Goal: Task Accomplishment & Management: Complete application form

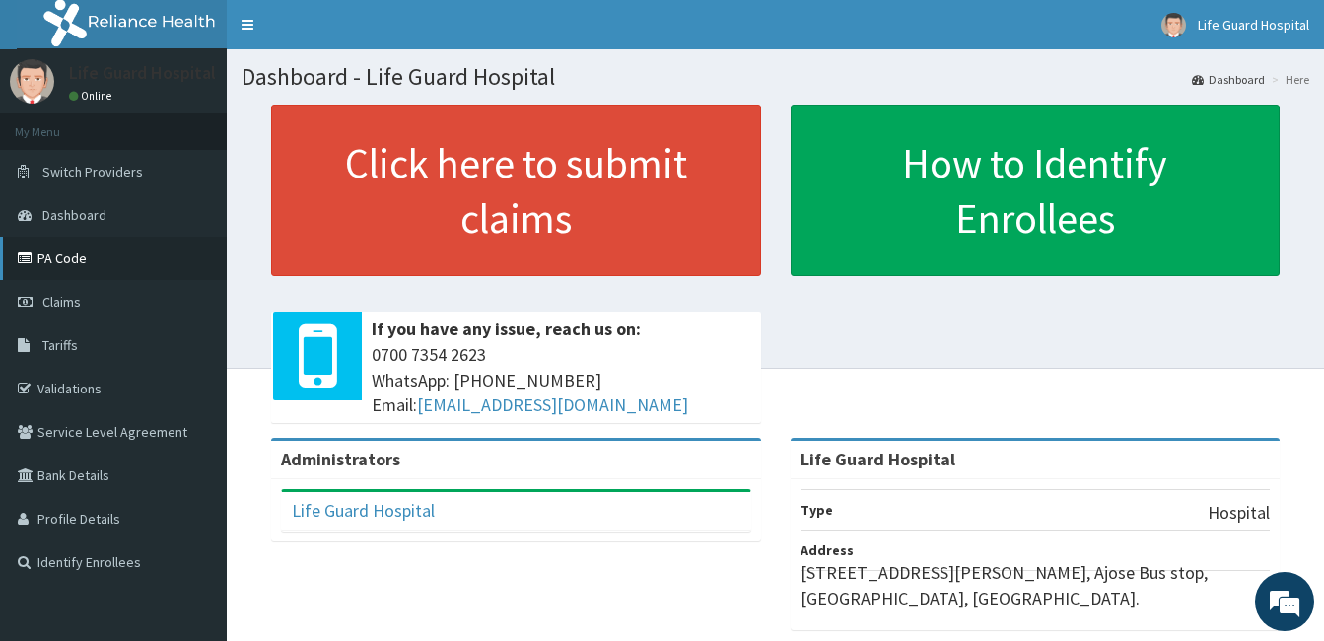
click at [109, 242] on link "PA Code" at bounding box center [113, 258] width 227 height 43
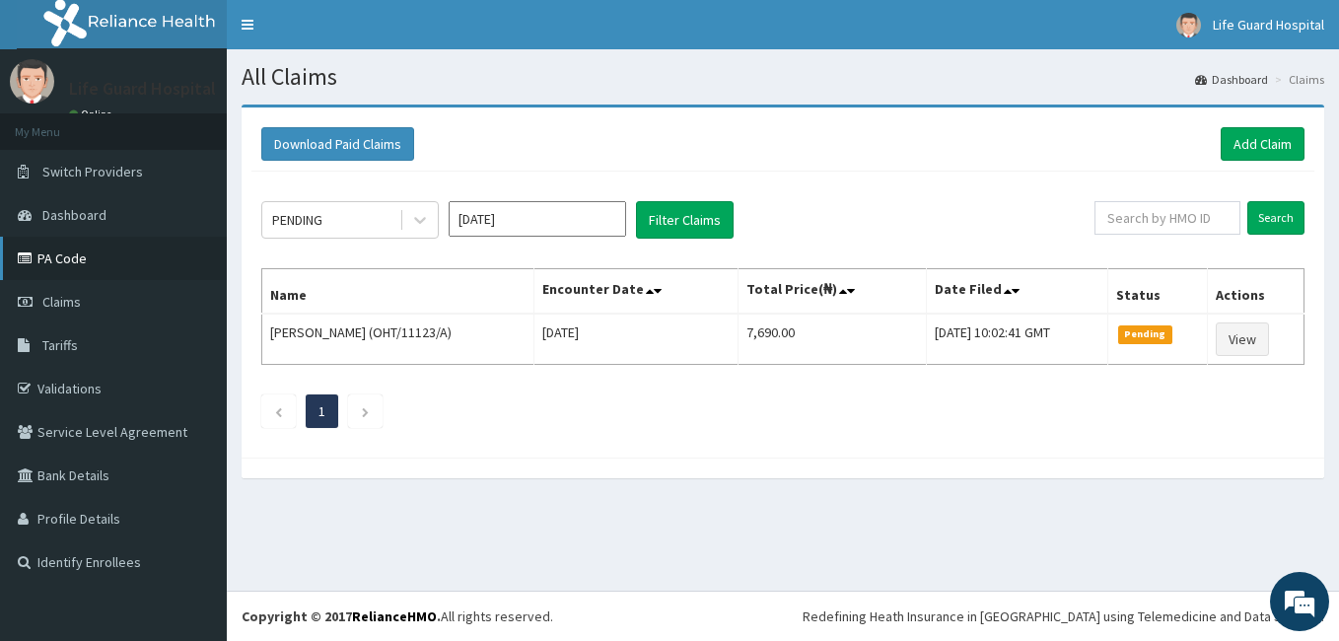
click at [57, 263] on link "PA Code" at bounding box center [113, 258] width 227 height 43
click at [373, 208] on div "PENDING" at bounding box center [330, 220] width 137 height 32
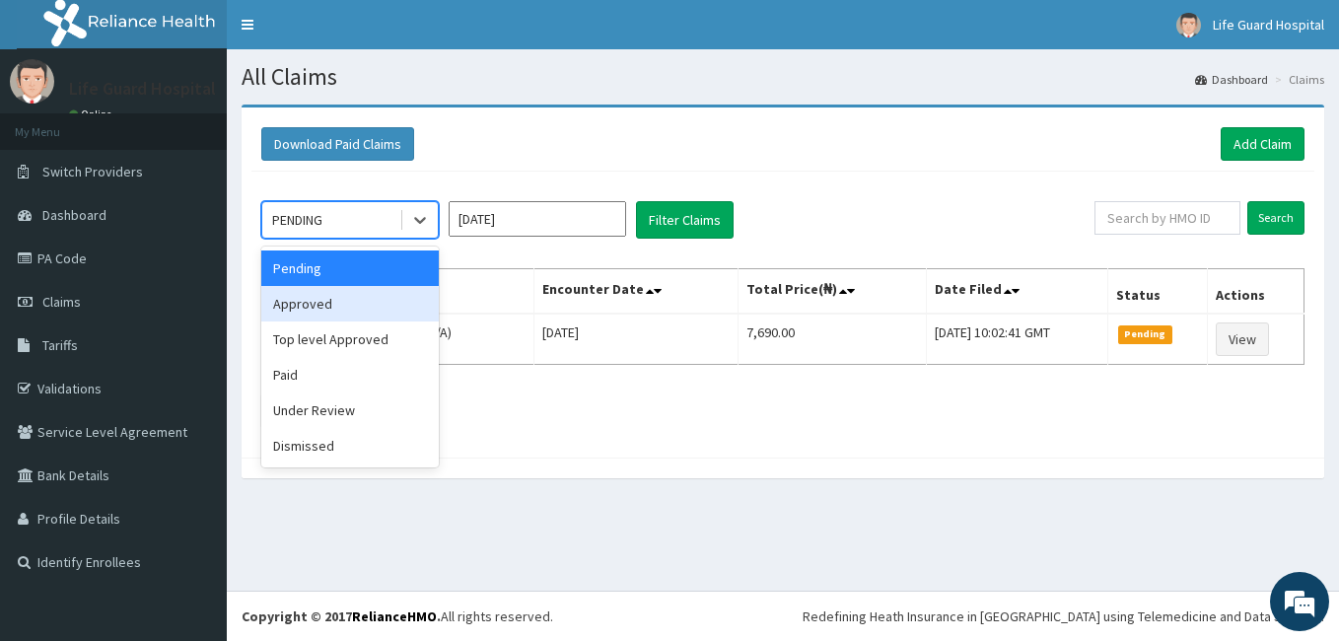
click at [332, 302] on div "Approved" at bounding box center [349, 303] width 177 height 35
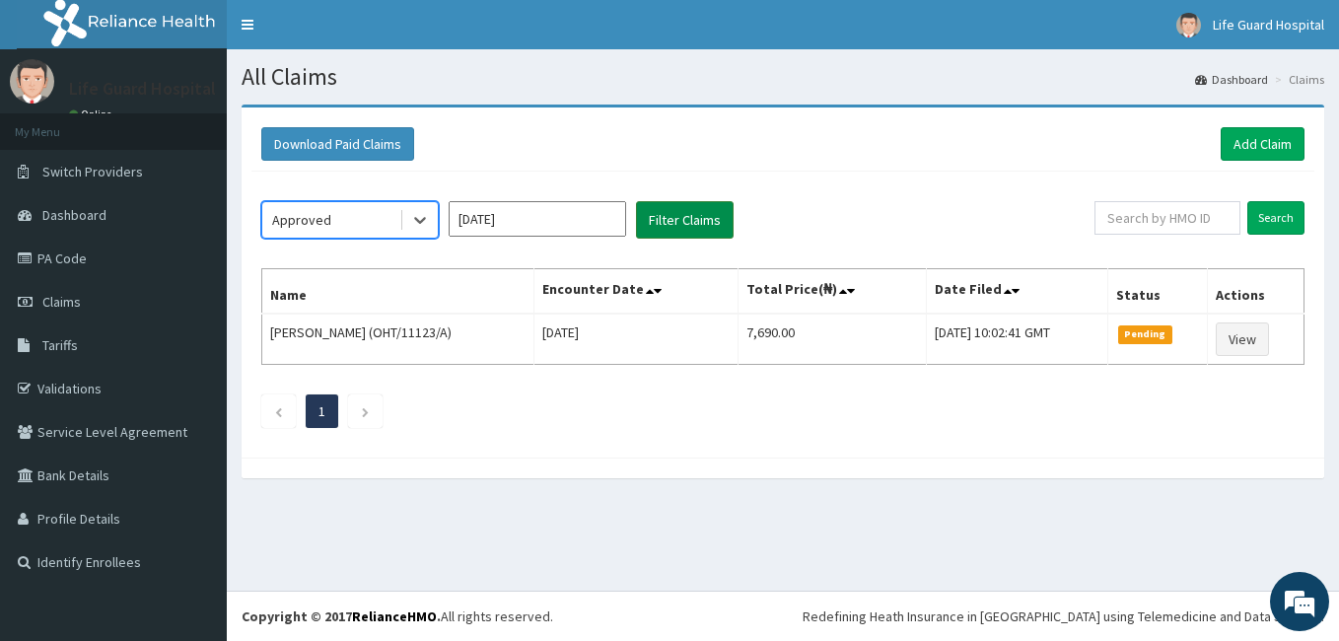
click at [682, 227] on button "Filter Claims" at bounding box center [685, 219] width 98 height 37
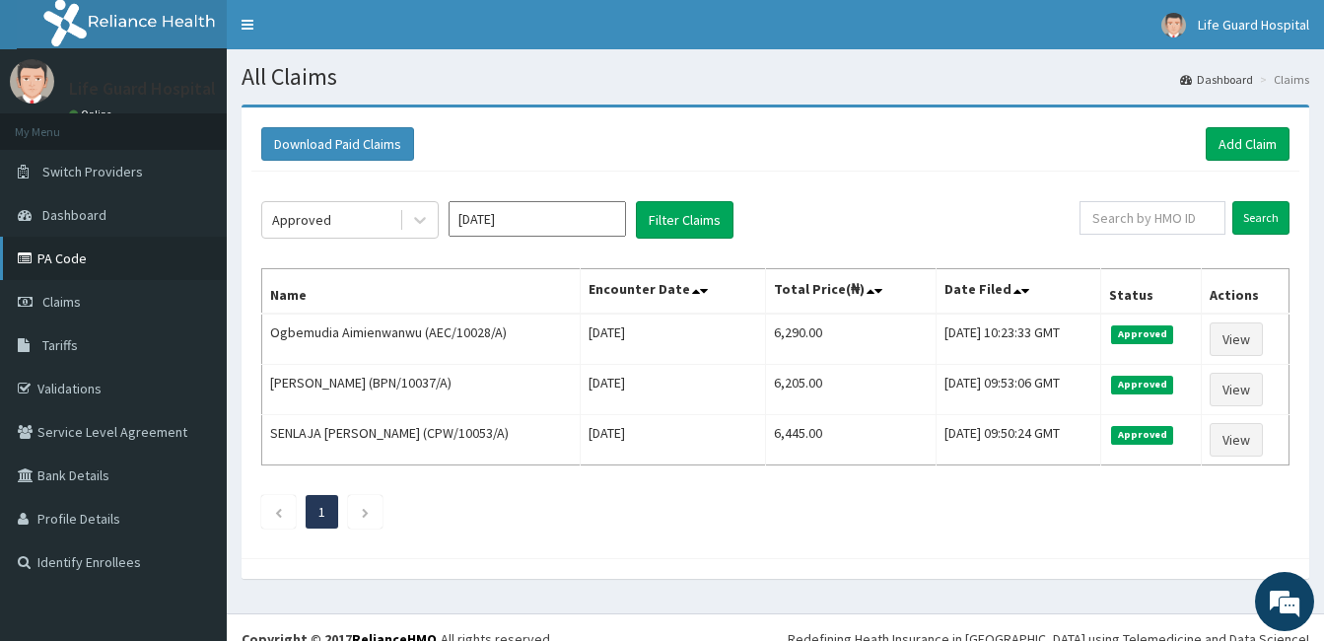
click at [143, 272] on link "PA Code" at bounding box center [113, 258] width 227 height 43
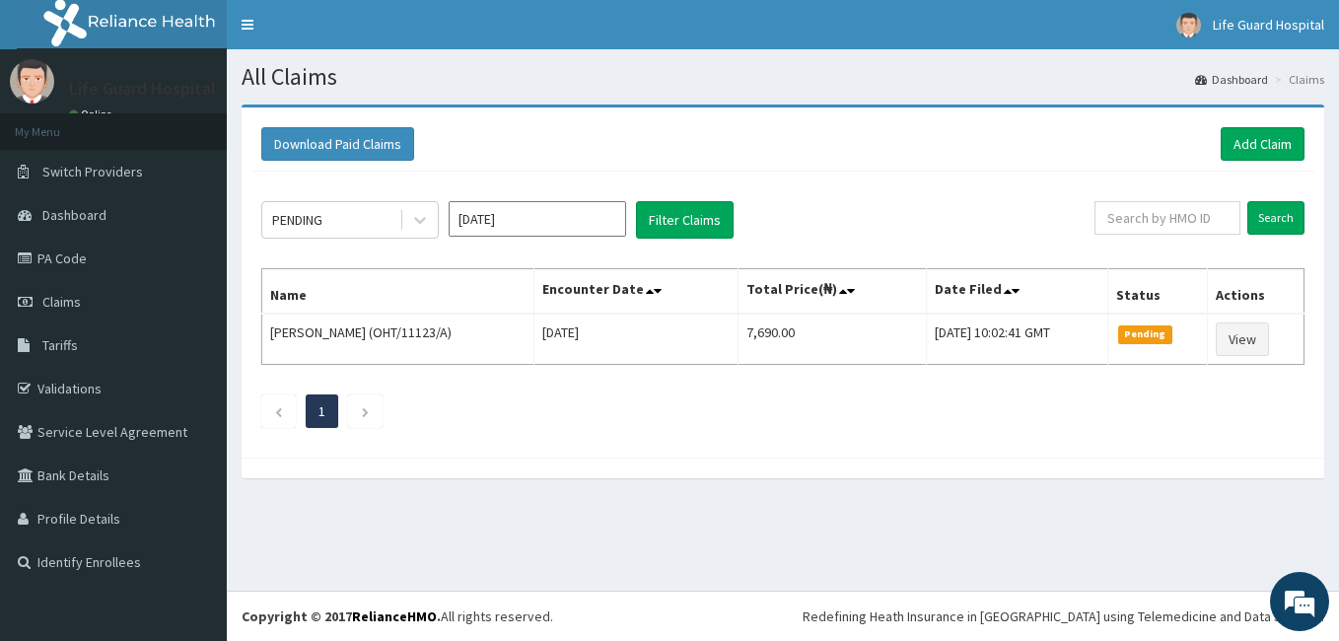
click at [1300, 134] on link "Add Claim" at bounding box center [1262, 144] width 84 height 34
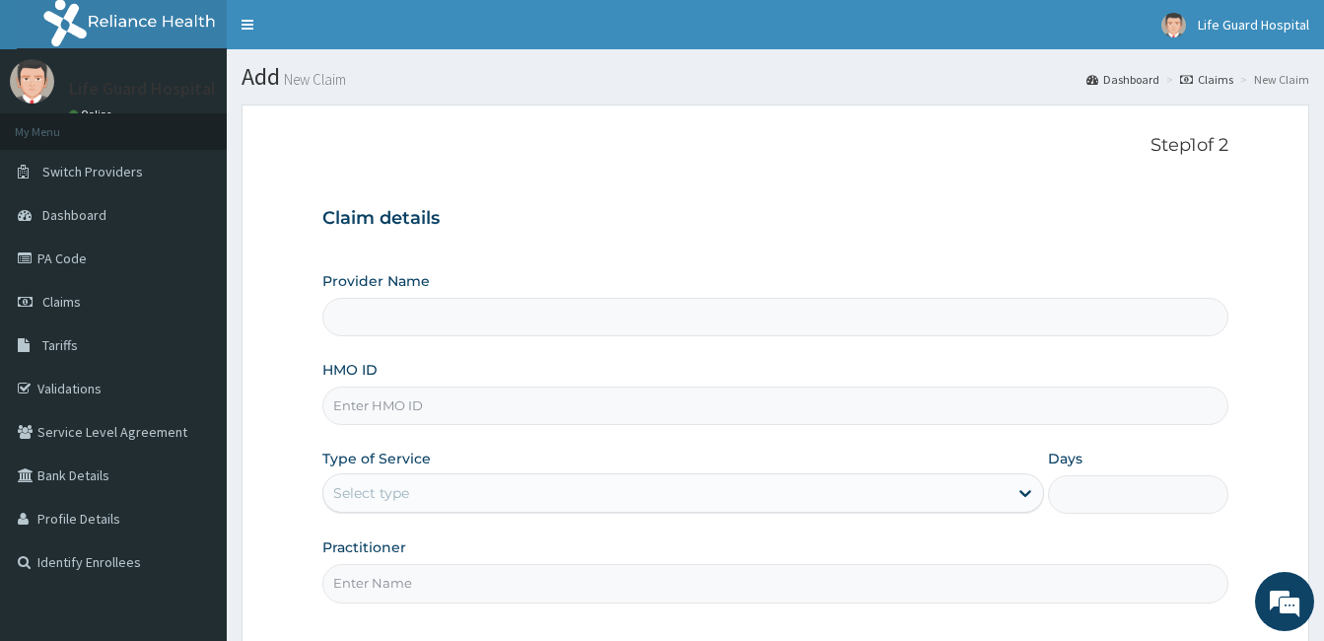
click at [450, 390] on input "HMO ID" at bounding box center [775, 405] width 906 height 38
type input "REB/100"
type input "Life Guard Hospital"
type input "REB/10043/A"
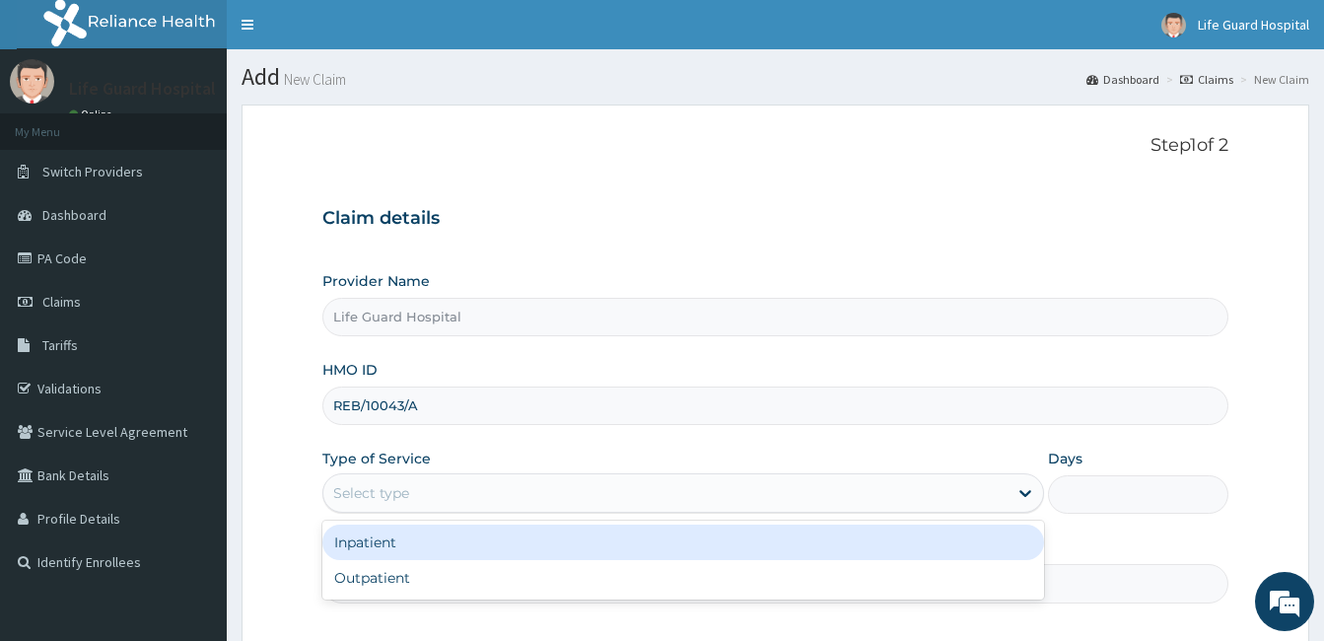
click at [396, 496] on div "Select type" at bounding box center [371, 493] width 76 height 20
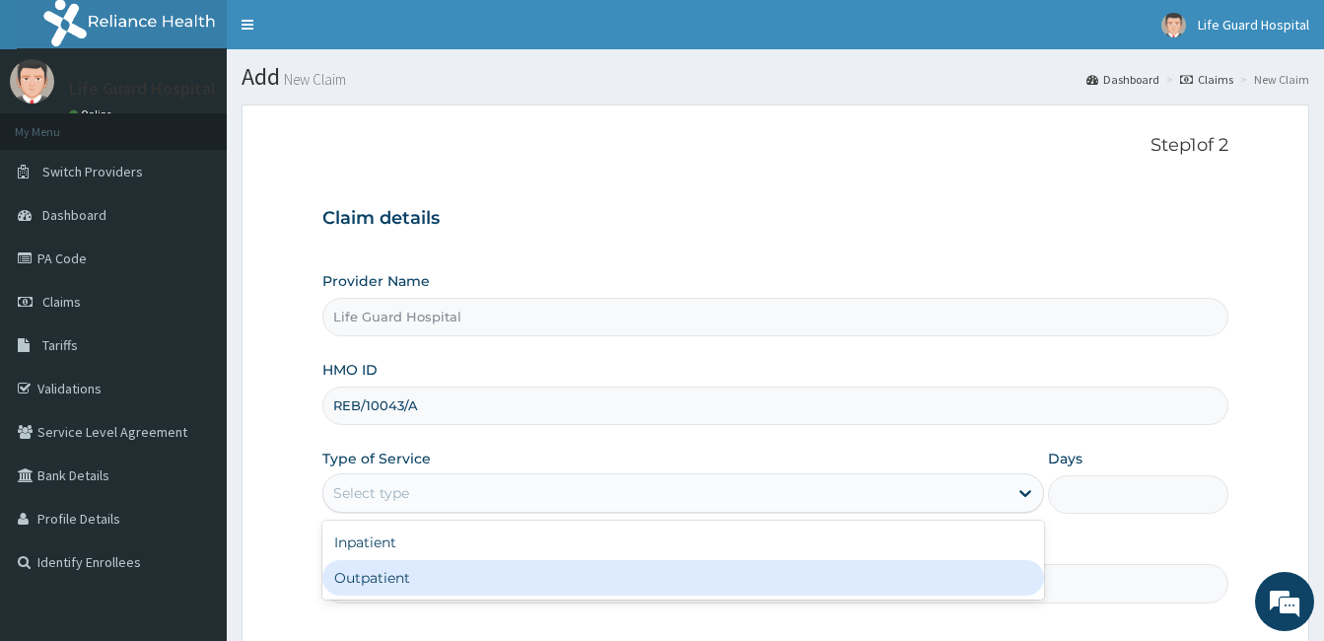
click at [367, 581] on div "Outpatient" at bounding box center [683, 577] width 722 height 35
type input "1"
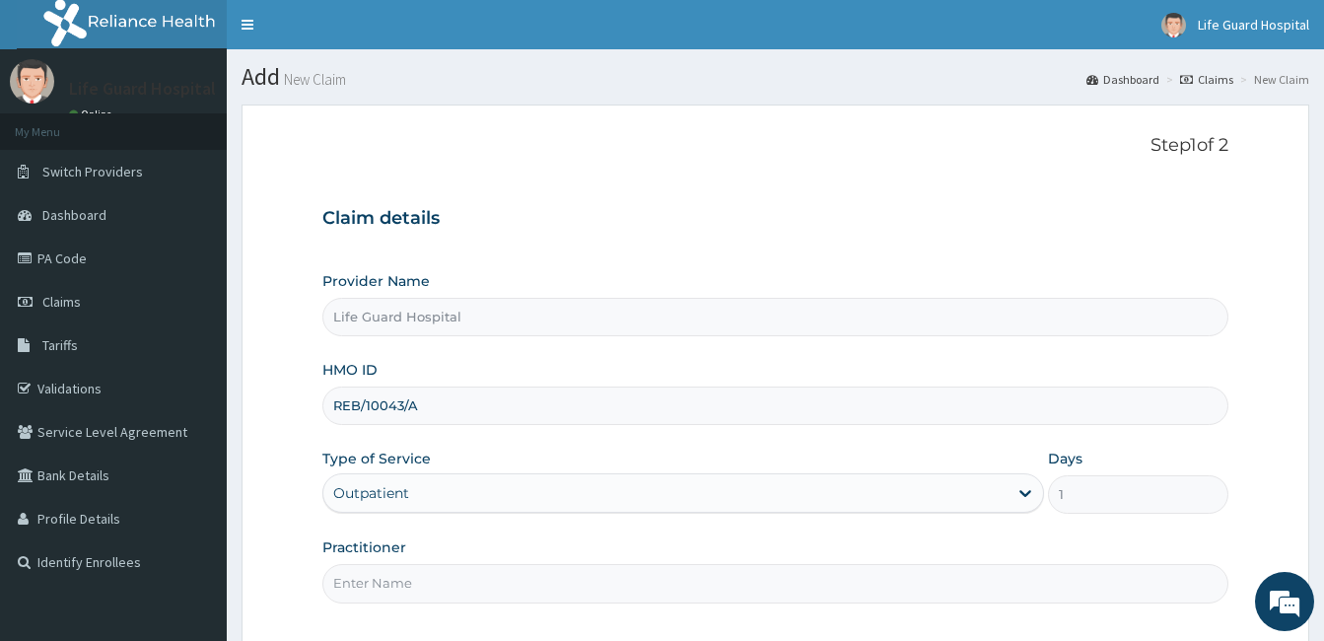
scroll to position [182, 0]
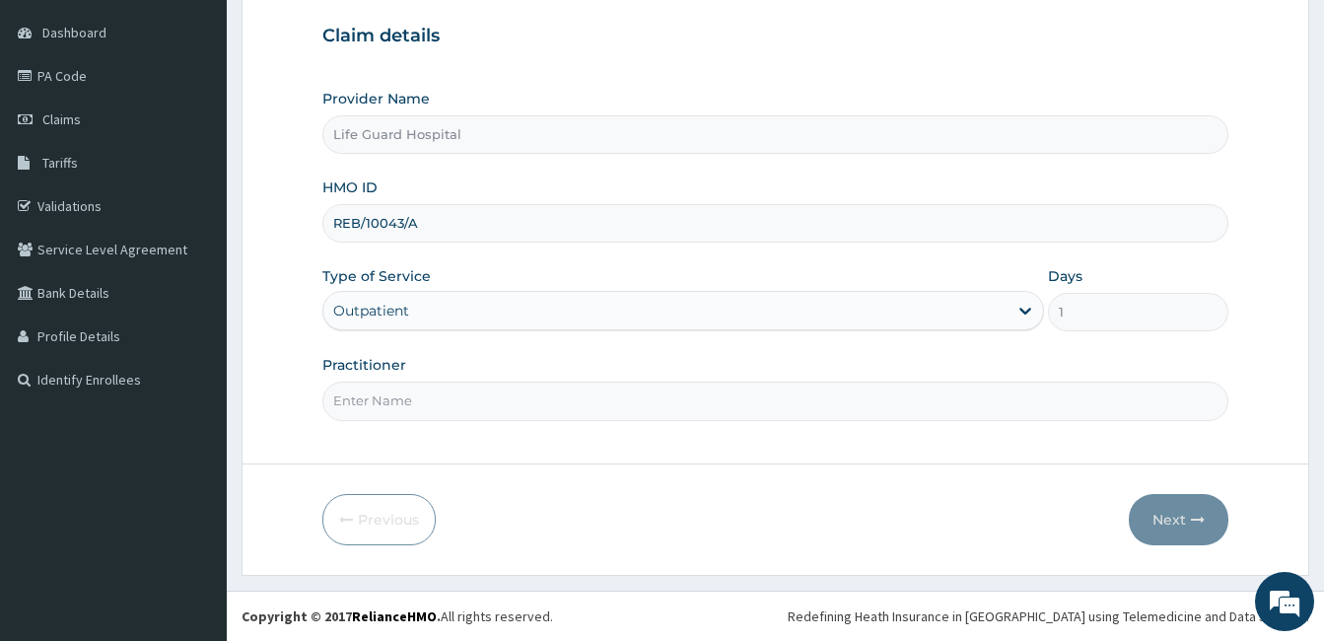
click at [476, 419] on input "Practitioner" at bounding box center [775, 400] width 906 height 38
type input "DOCTOR ODULEYE"
click at [1190, 497] on button "Next" at bounding box center [1179, 519] width 100 height 51
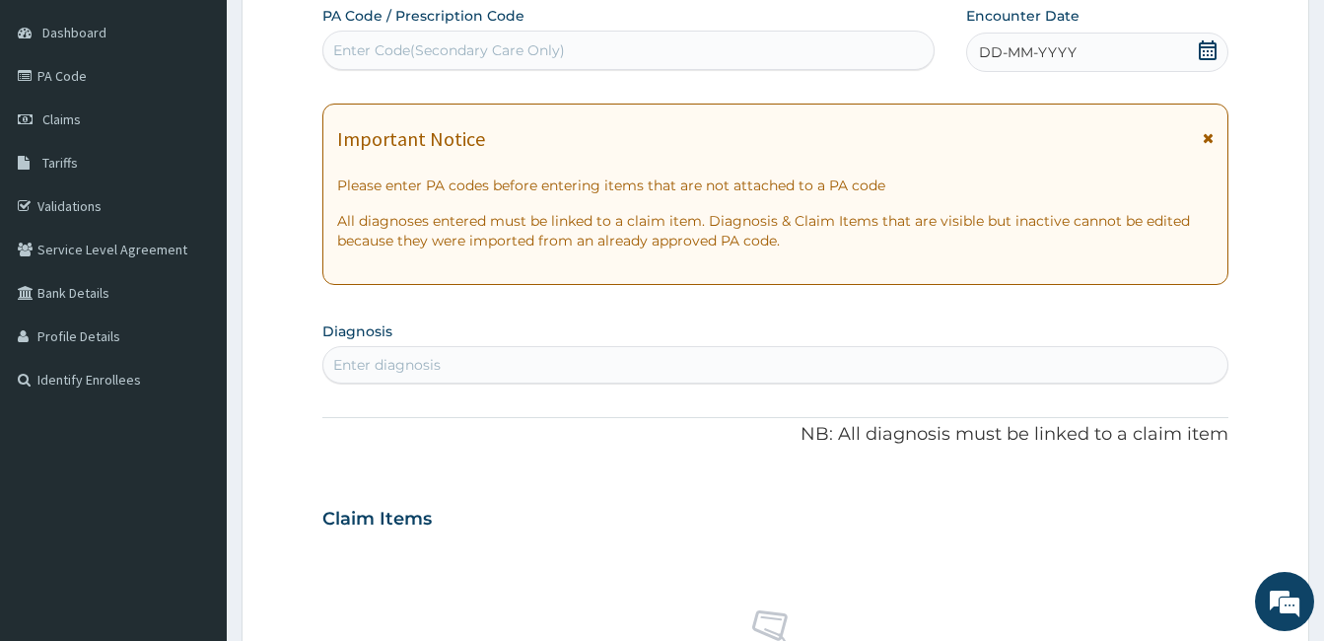
click at [835, 48] on div "Enter Code(Secondary Care Only)" at bounding box center [628, 51] width 610 height 32
paste input "PA/62CEA4"
type input "PA/62CEA4"
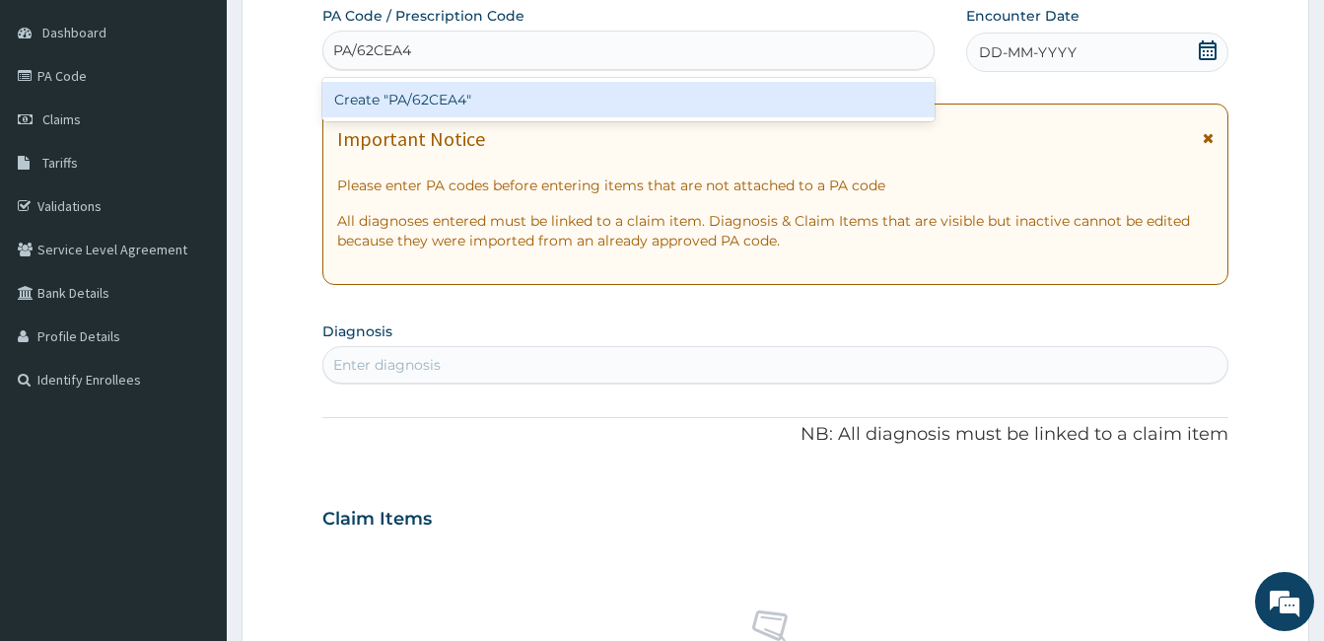
click at [718, 106] on div "Create "PA/62CEA4"" at bounding box center [628, 99] width 612 height 35
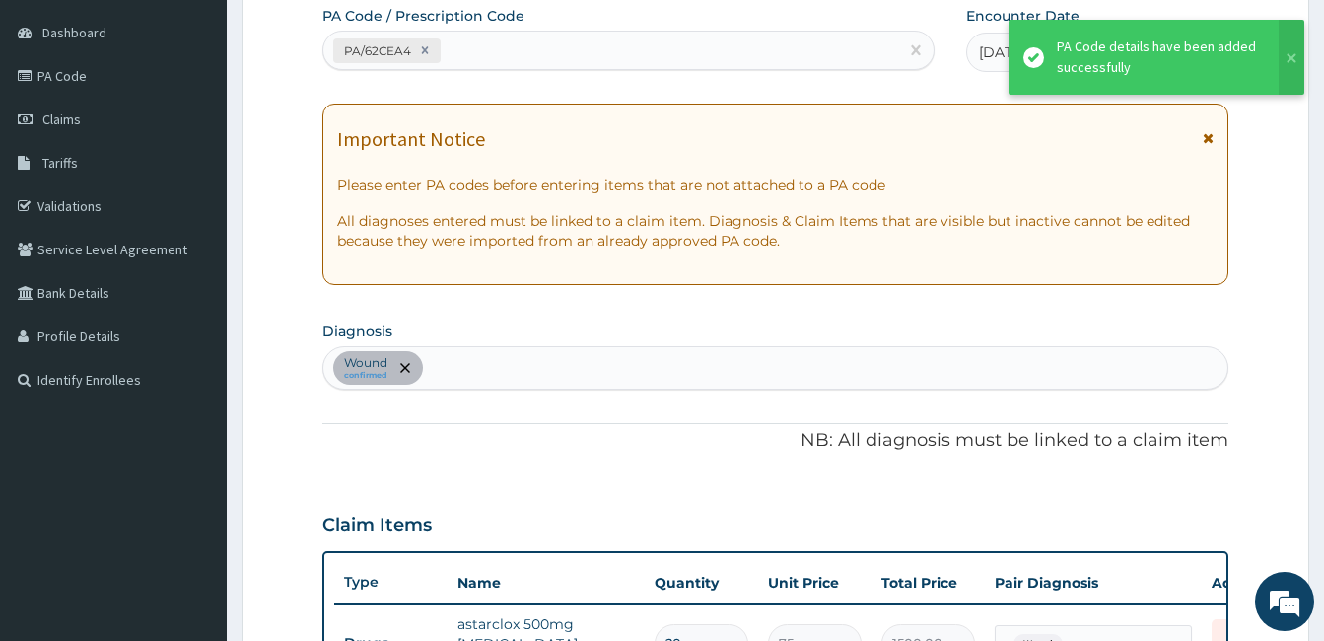
scroll to position [636, 0]
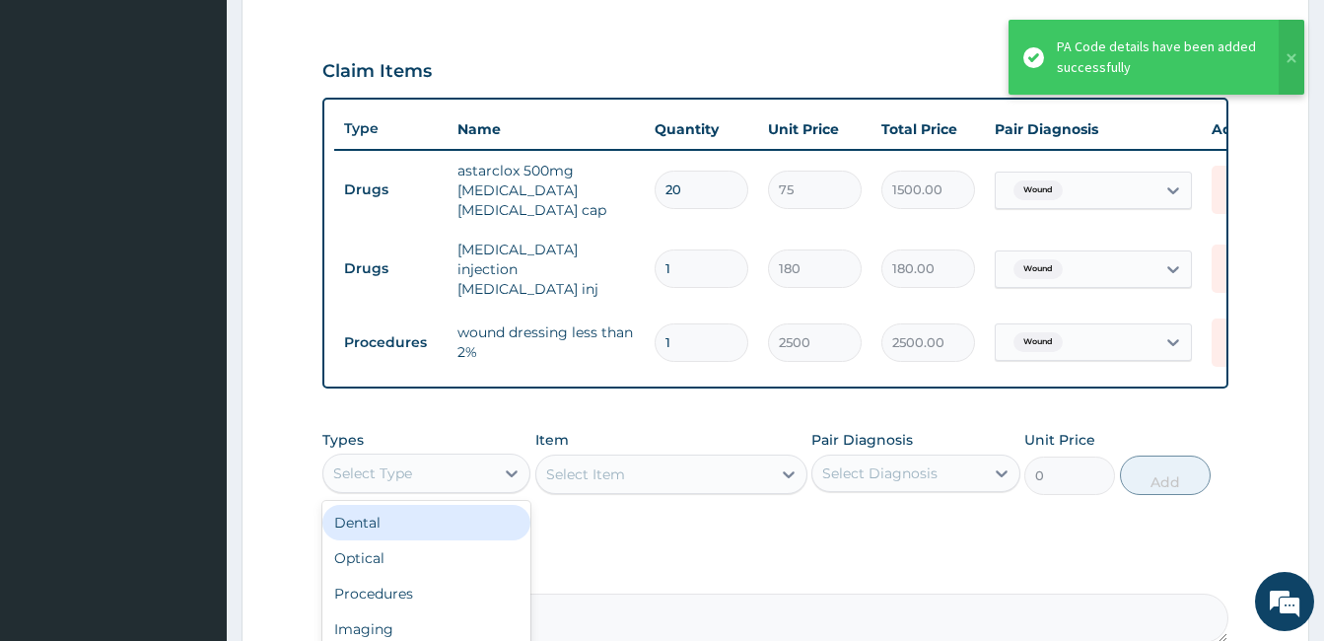
click at [456, 457] on div "Select Type" at bounding box center [408, 473] width 171 height 32
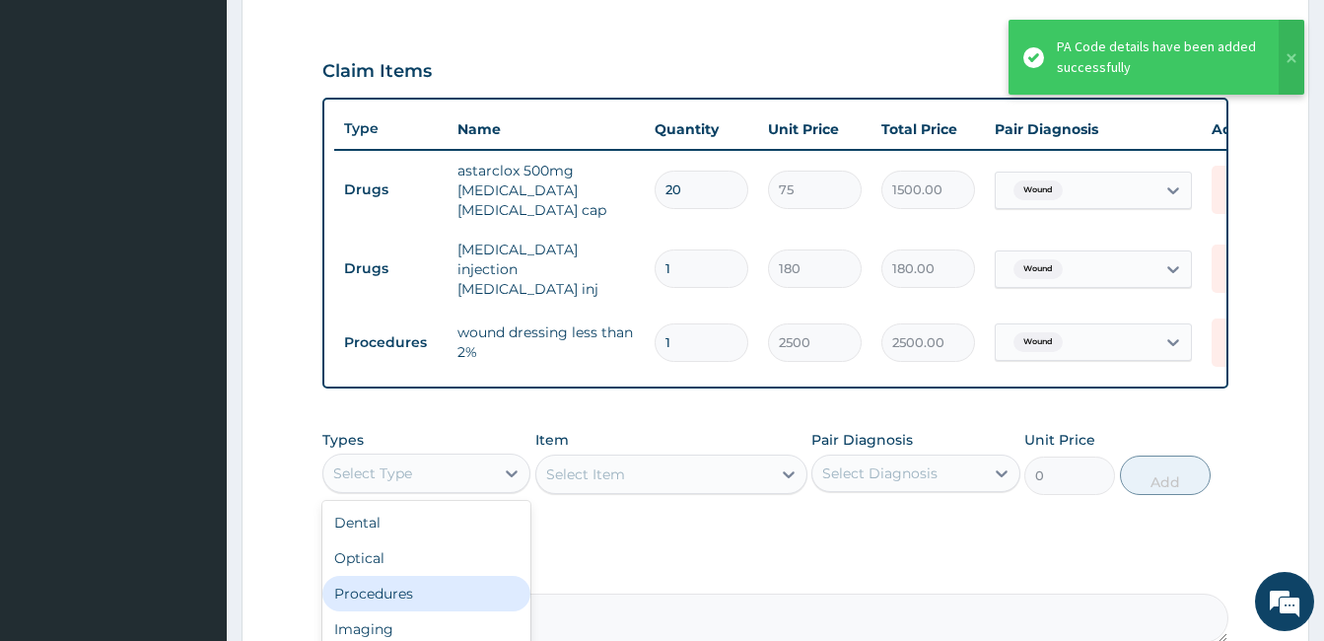
click at [376, 583] on div "Procedures" at bounding box center [426, 593] width 208 height 35
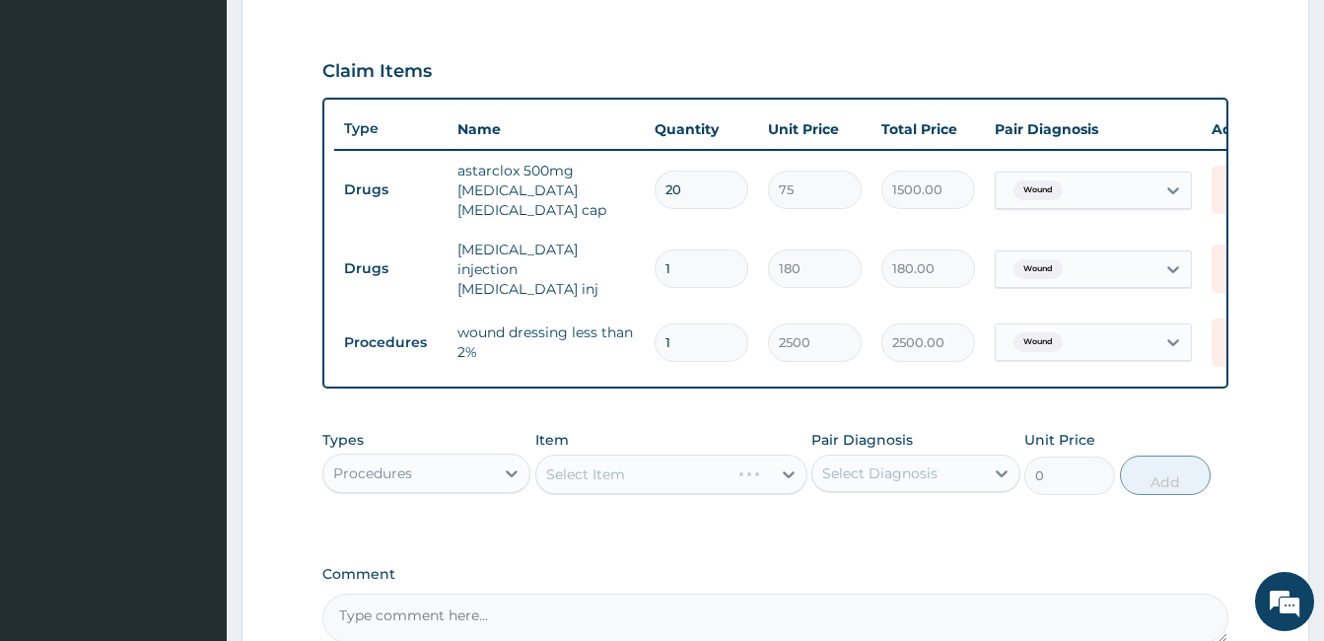
click at [662, 461] on div "Select Item" at bounding box center [671, 473] width 272 height 39
click at [662, 461] on div "Select Item" at bounding box center [653, 474] width 235 height 32
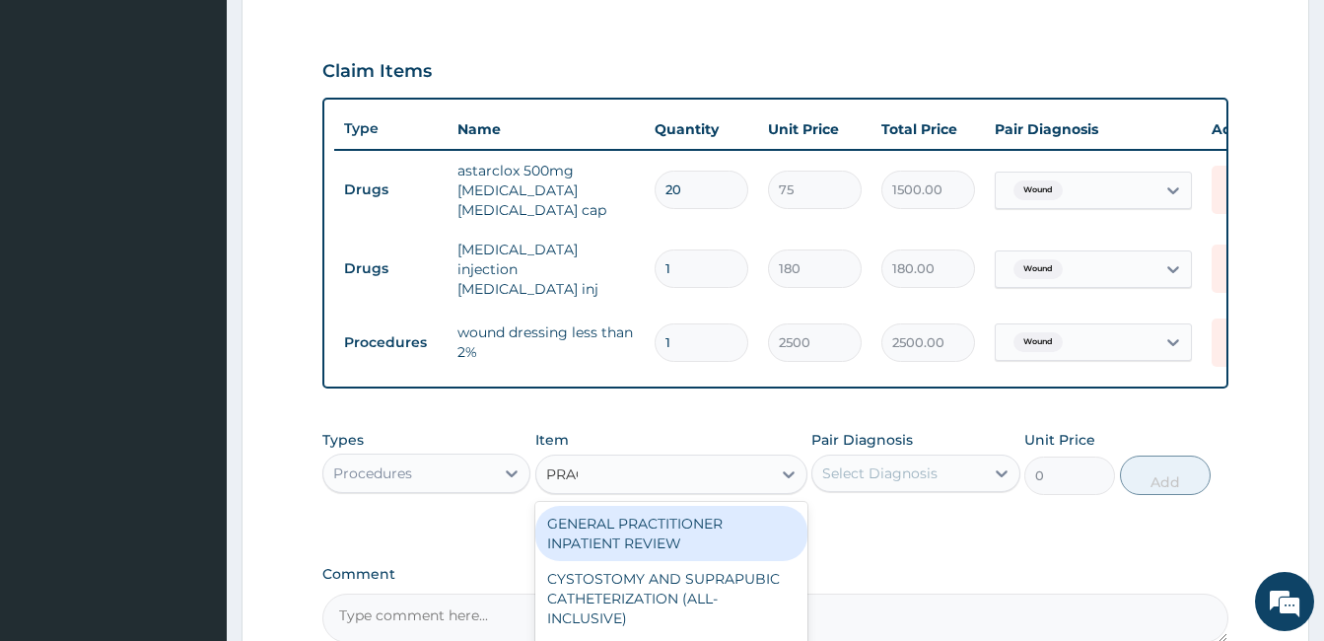
type input "PRACT"
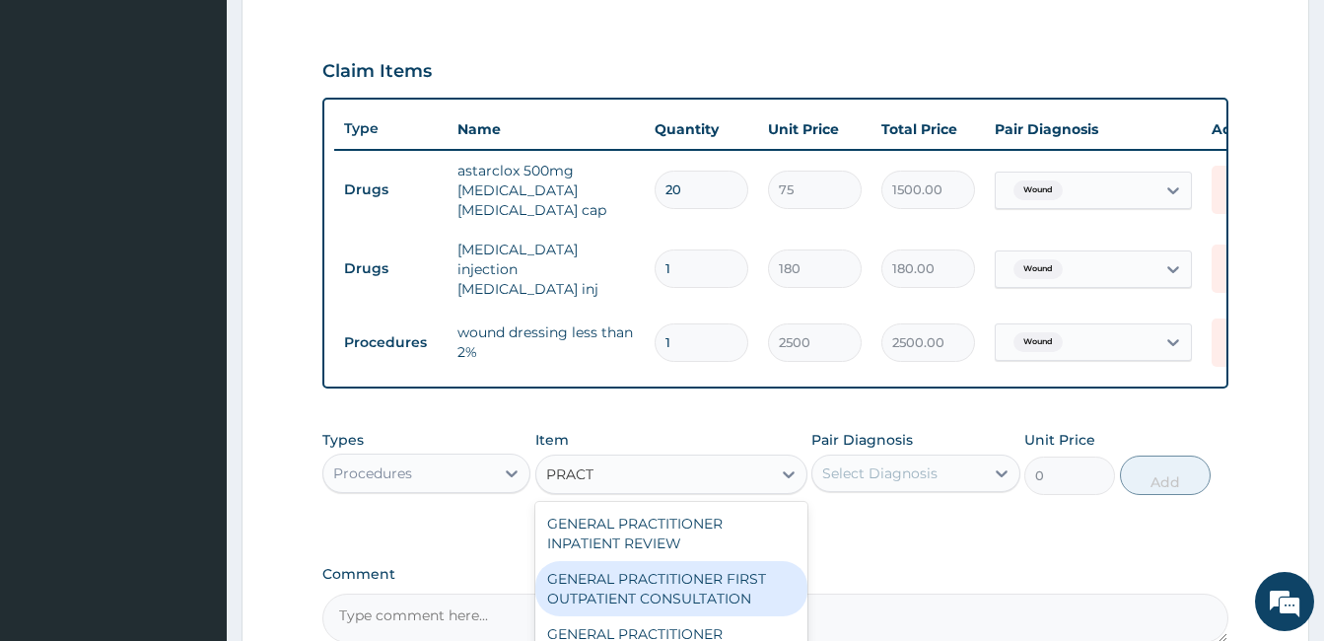
click at [635, 588] on div "GENERAL PRACTITIONER FIRST OUTPATIENT CONSULTATION" at bounding box center [671, 588] width 272 height 55
type input "3750"
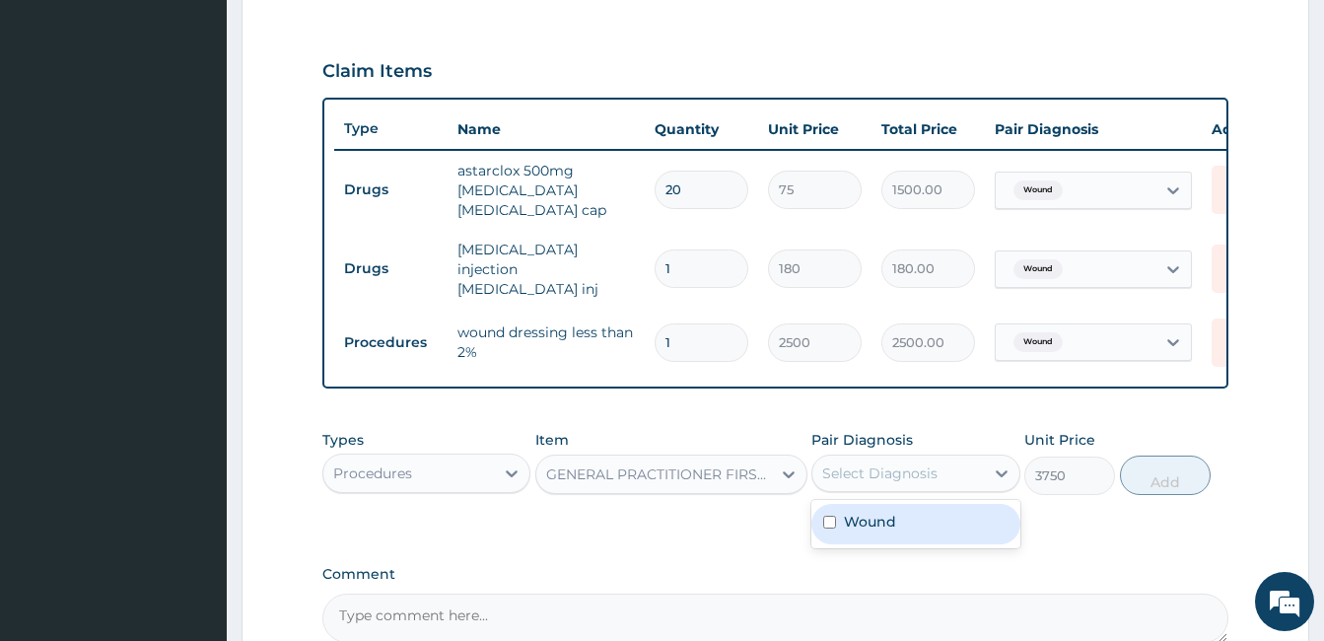
click at [909, 477] on div "Select Diagnosis" at bounding box center [897, 473] width 171 height 32
click at [888, 512] on label "Wound" at bounding box center [870, 522] width 52 height 20
checkbox input "true"
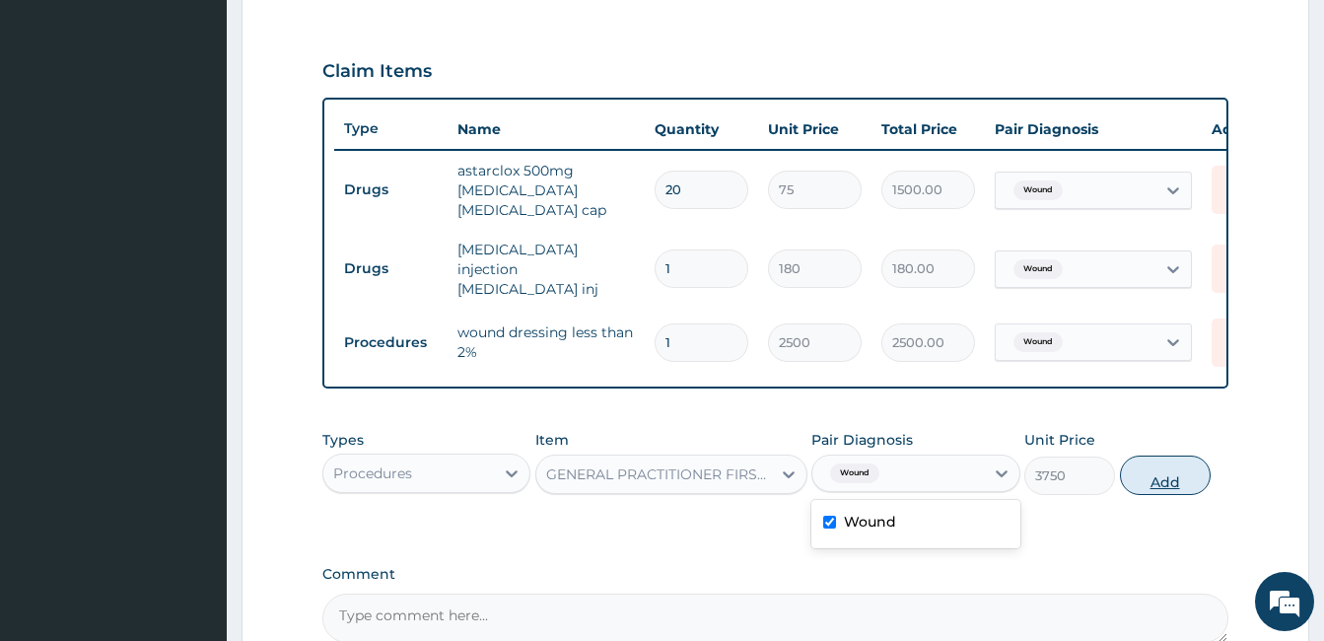
click at [1131, 474] on button "Add" at bounding box center [1165, 474] width 91 height 39
type input "0"
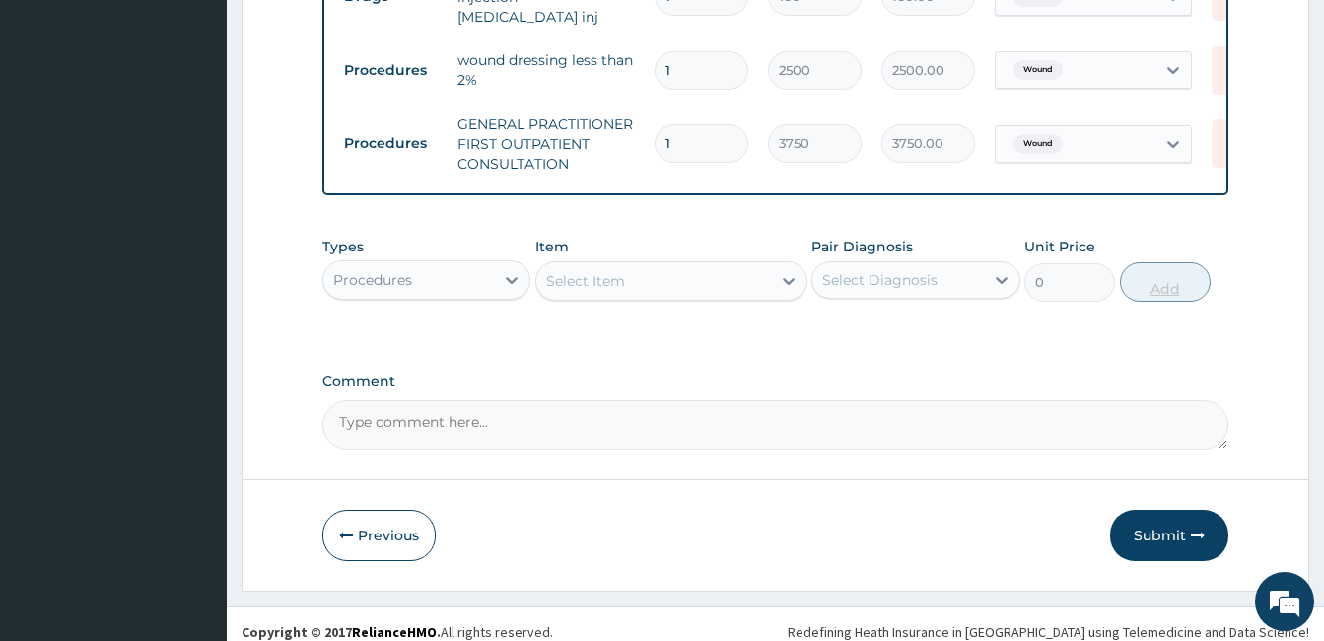
scroll to position [917, 0]
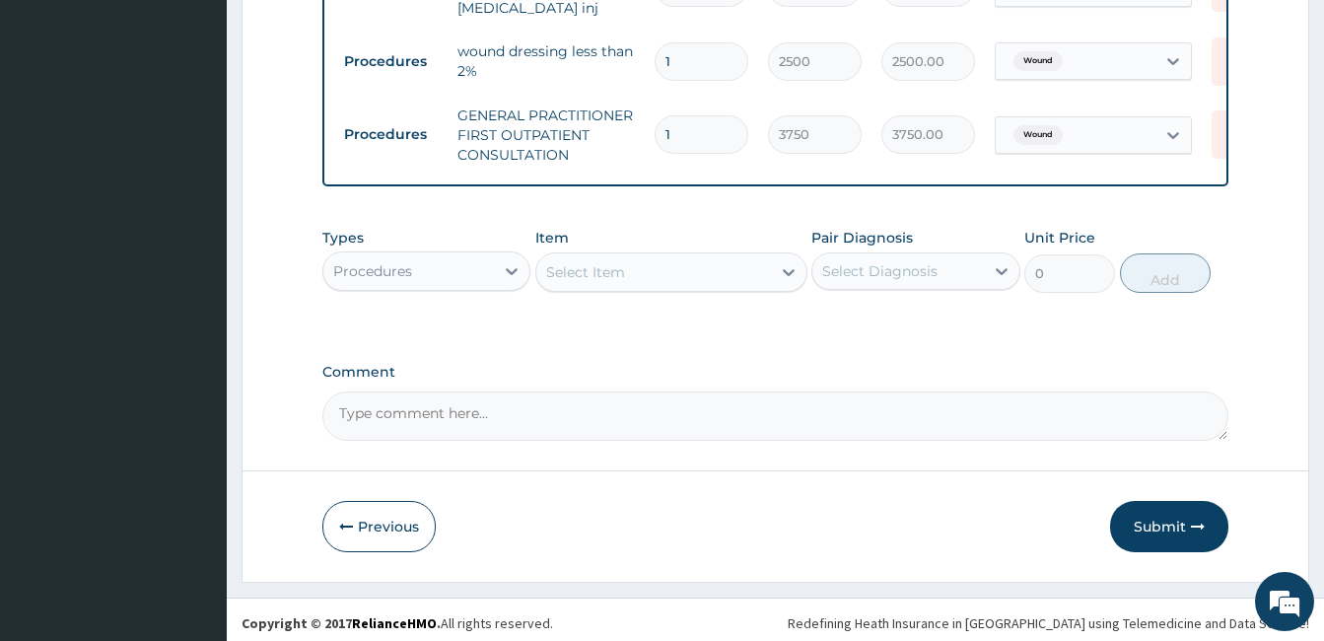
click at [452, 286] on div "Types Procedures Item Select Item Pair Diagnosis Select Diagnosis Unit Price 0 …" at bounding box center [775, 260] width 906 height 85
click at [442, 273] on div "Procedures" at bounding box center [408, 271] width 171 height 32
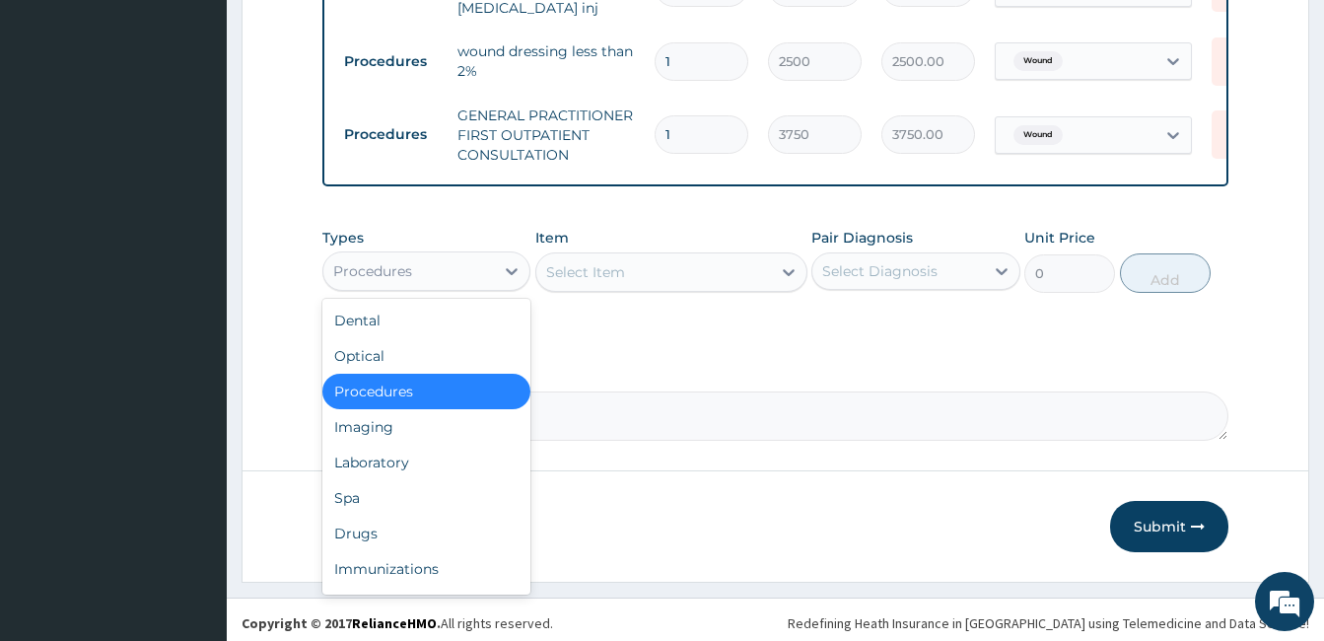
click at [560, 270] on div "Select Item" at bounding box center [585, 272] width 79 height 20
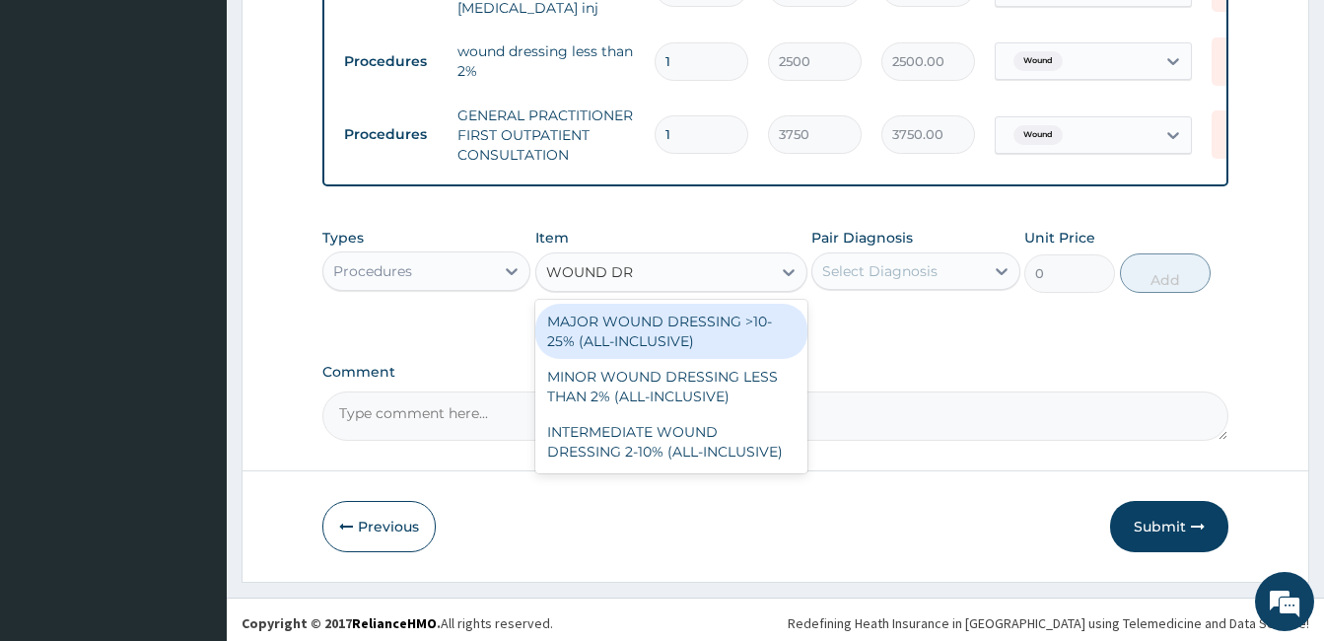
type input "WOUND DRE"
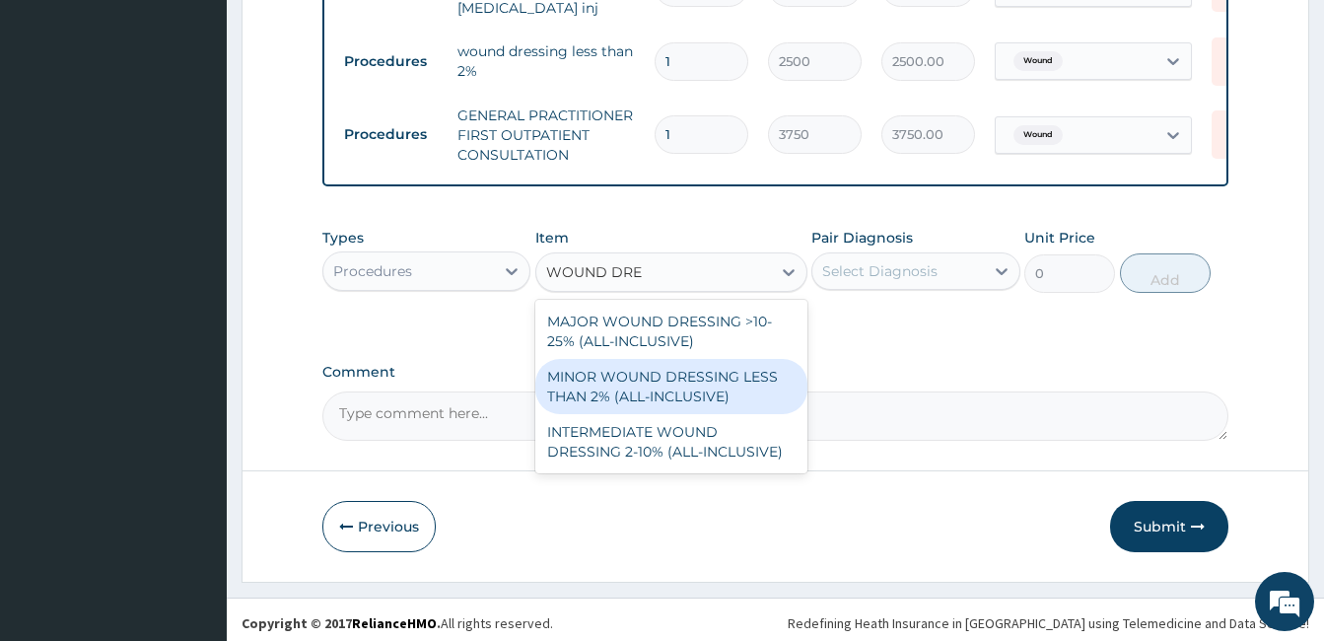
click at [697, 383] on div "MINOR WOUND DRESSING LESS THAN 2% (ALL-INCLUSIVE)" at bounding box center [671, 386] width 272 height 55
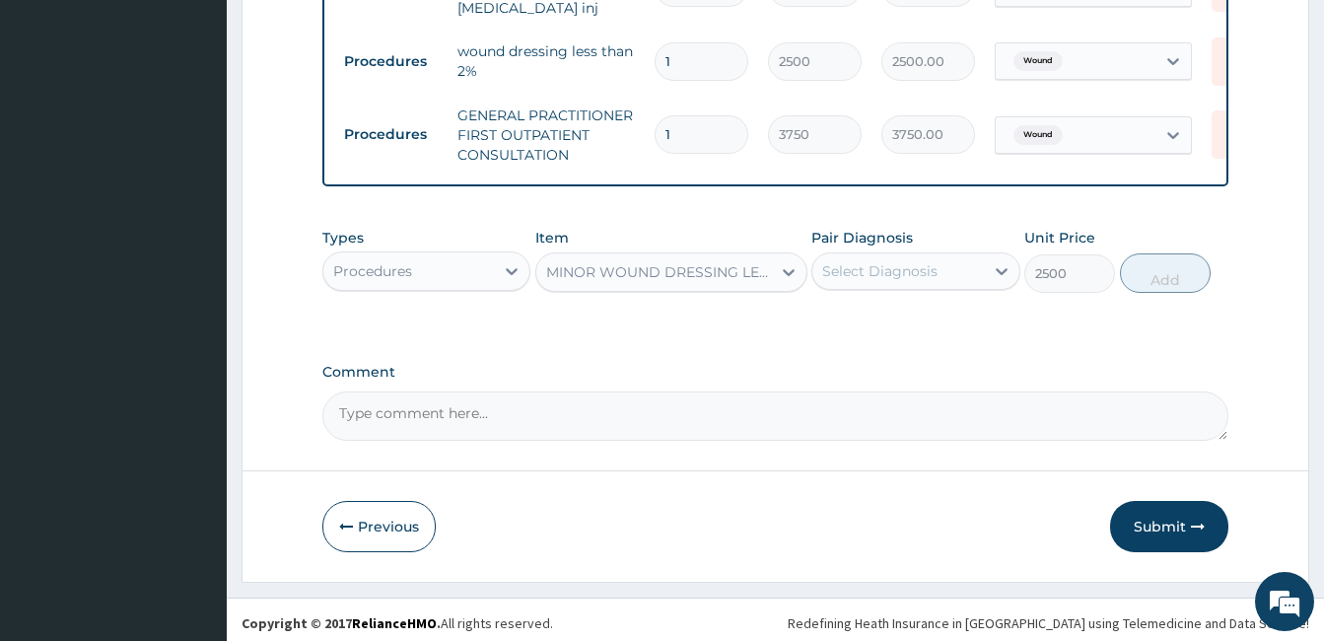
click at [904, 265] on div "Select Diagnosis" at bounding box center [879, 271] width 115 height 20
click at [646, 391] on textarea "Comment" at bounding box center [775, 415] width 906 height 49
drag, startPoint x: 444, startPoint y: 300, endPoint x: 457, endPoint y: 277, distance: 26.5
click at [457, 277] on div "Types Procedures Item MINOR WOUND DRESSING LESS THAN 2% (ALL-INCLUSIVE) Pair Di…" at bounding box center [775, 275] width 906 height 114
click at [457, 277] on div "Procedures" at bounding box center [408, 271] width 171 height 32
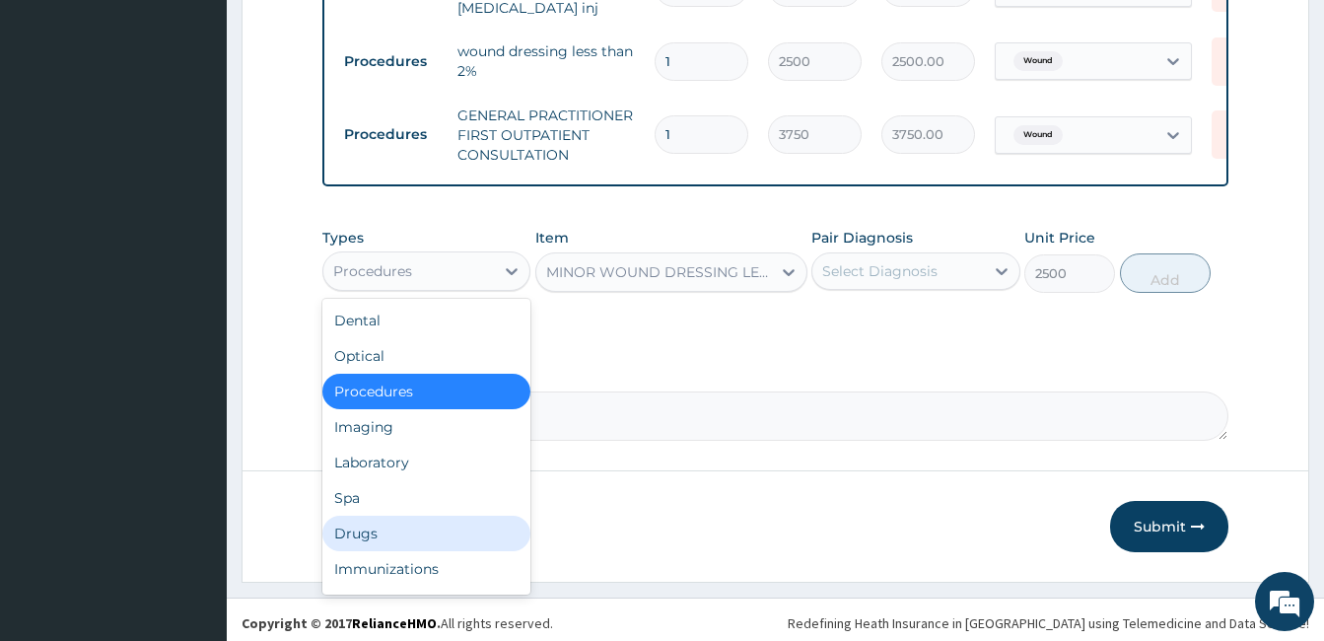
click at [357, 527] on div "Drugs" at bounding box center [426, 533] width 208 height 35
type input "0"
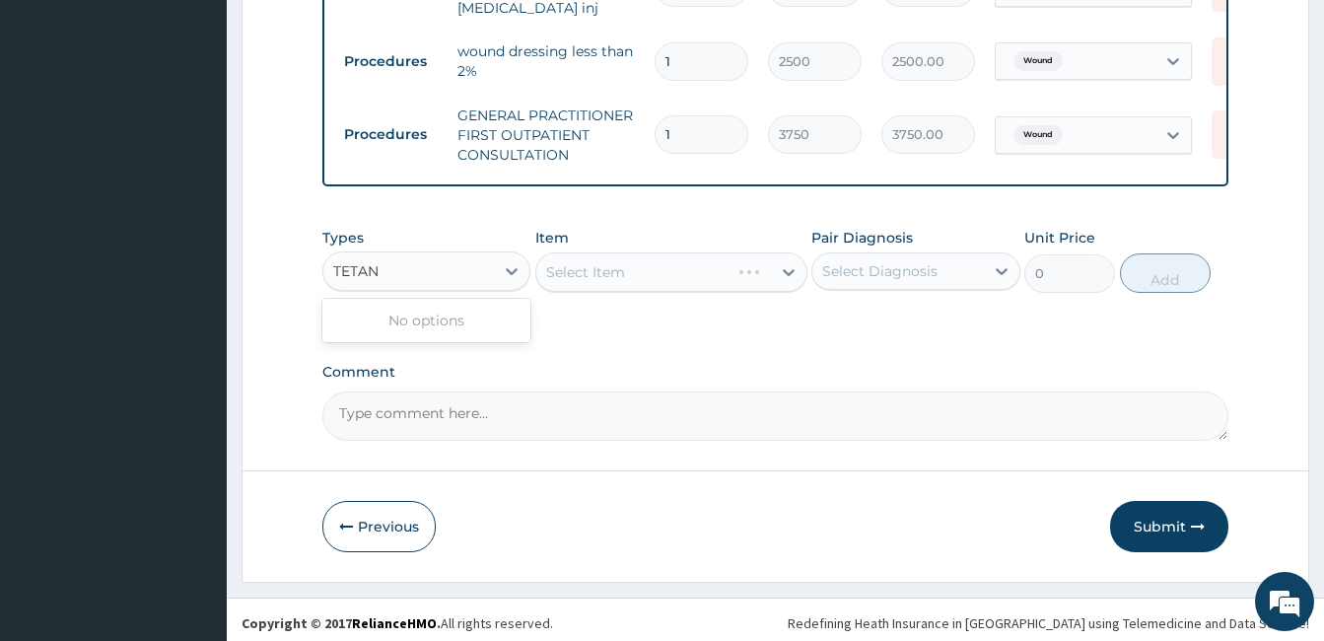
type input "TETAN"
click at [690, 254] on div "Select Item" at bounding box center [671, 271] width 272 height 39
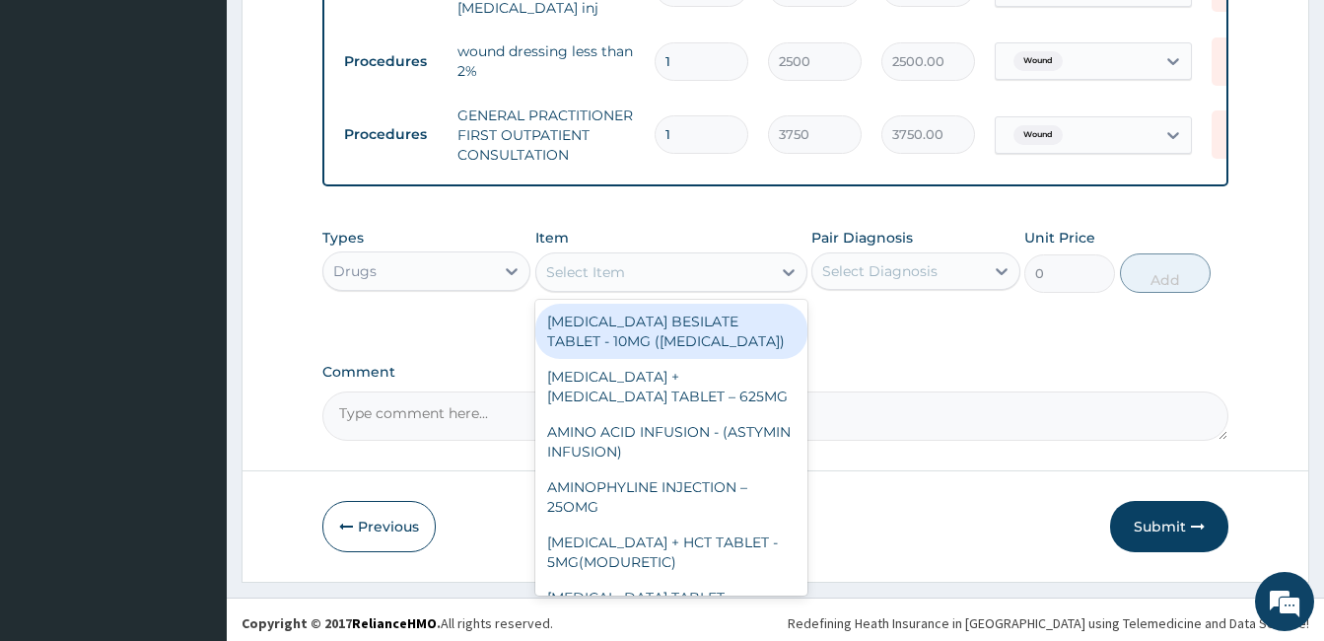
click at [690, 256] on div "Select Item" at bounding box center [653, 272] width 235 height 32
type input "T"
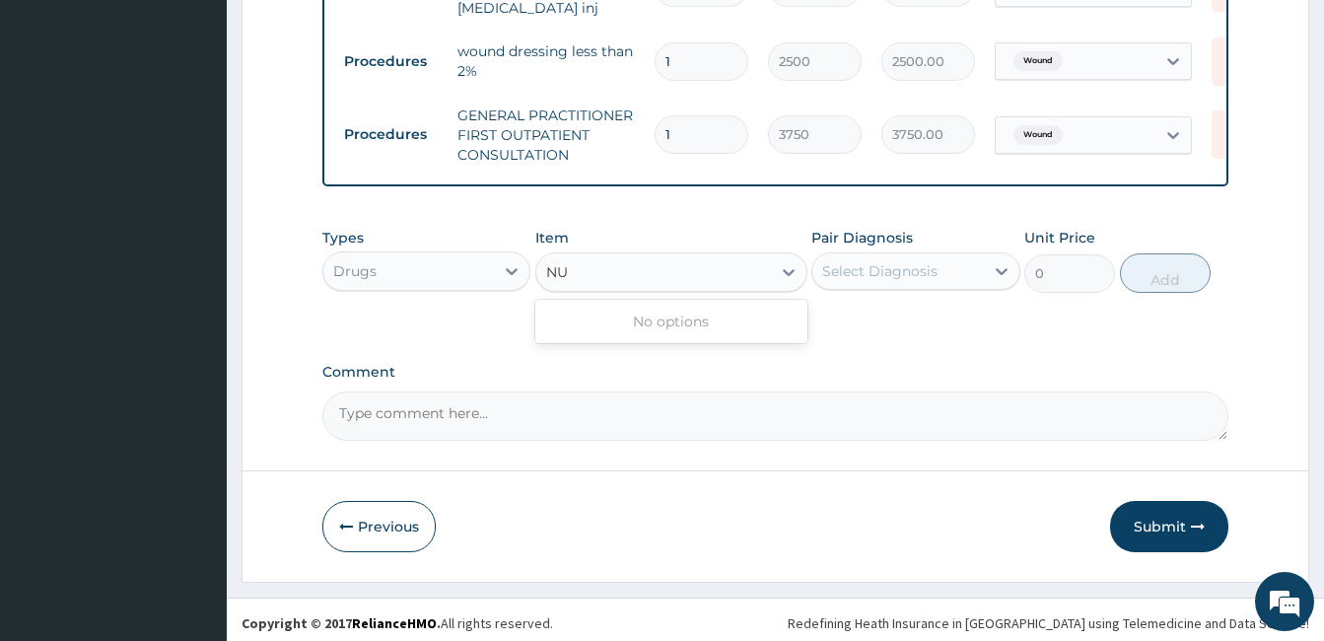
type input "N"
type input "P"
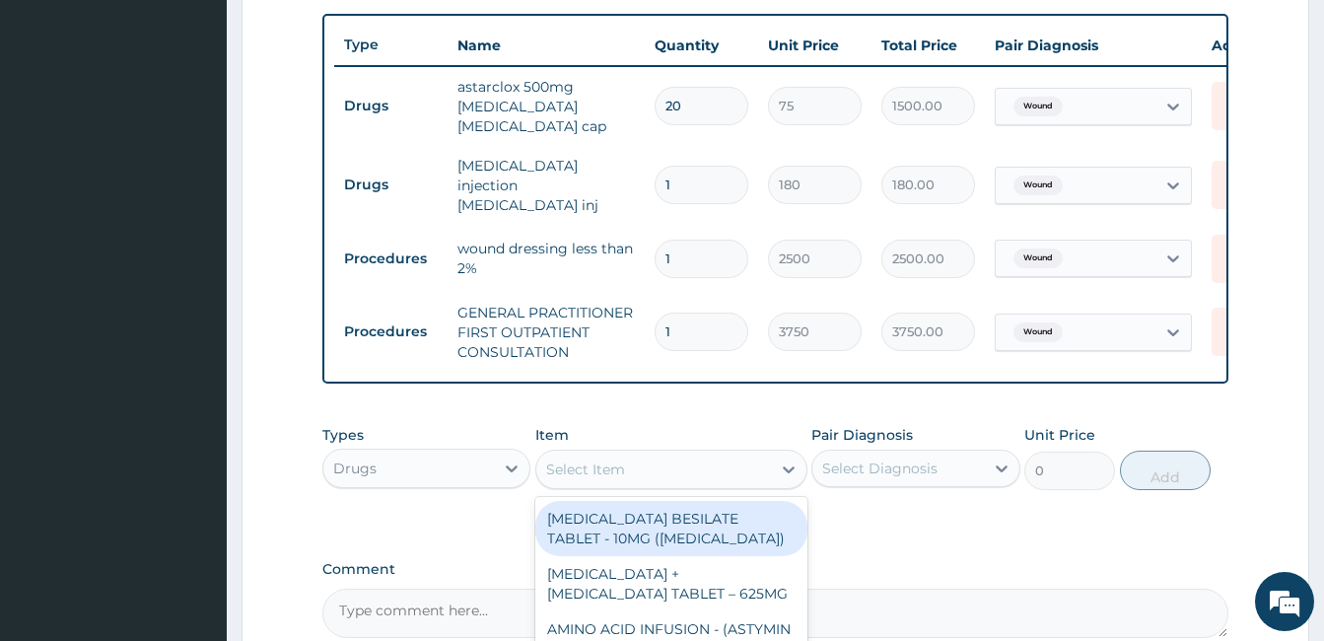
scroll to position [818, 0]
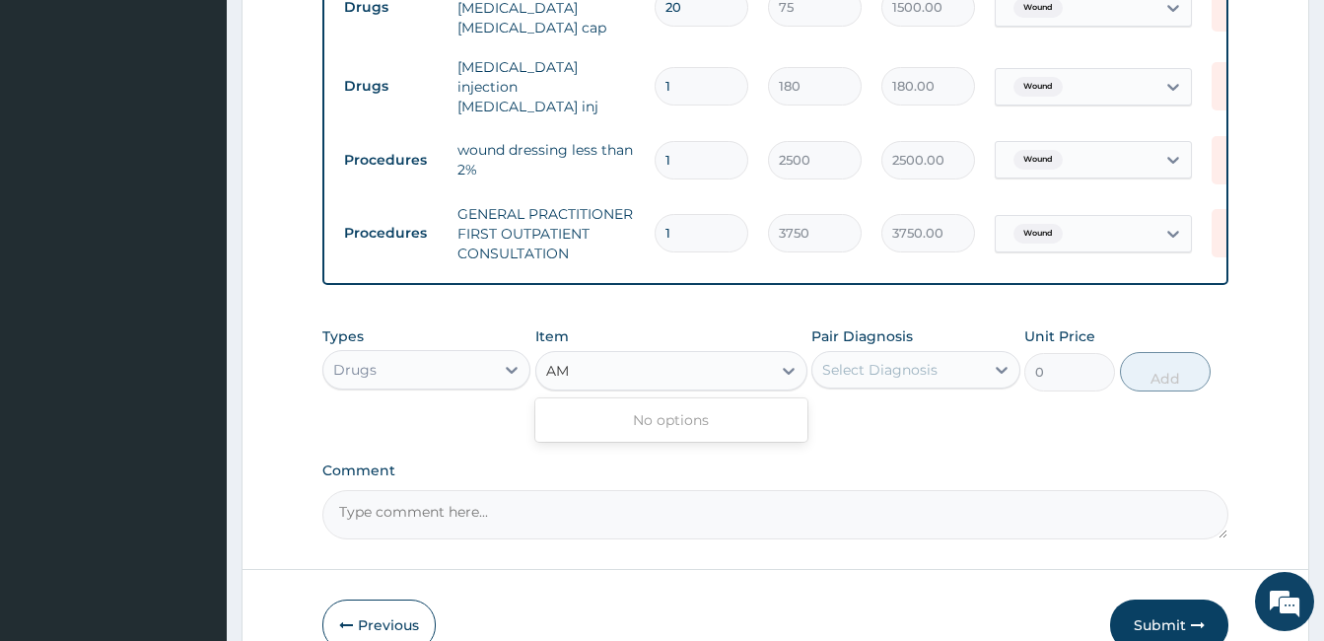
type input "A"
type input "DICL"
click at [432, 355] on div "Drugs" at bounding box center [408, 370] width 171 height 32
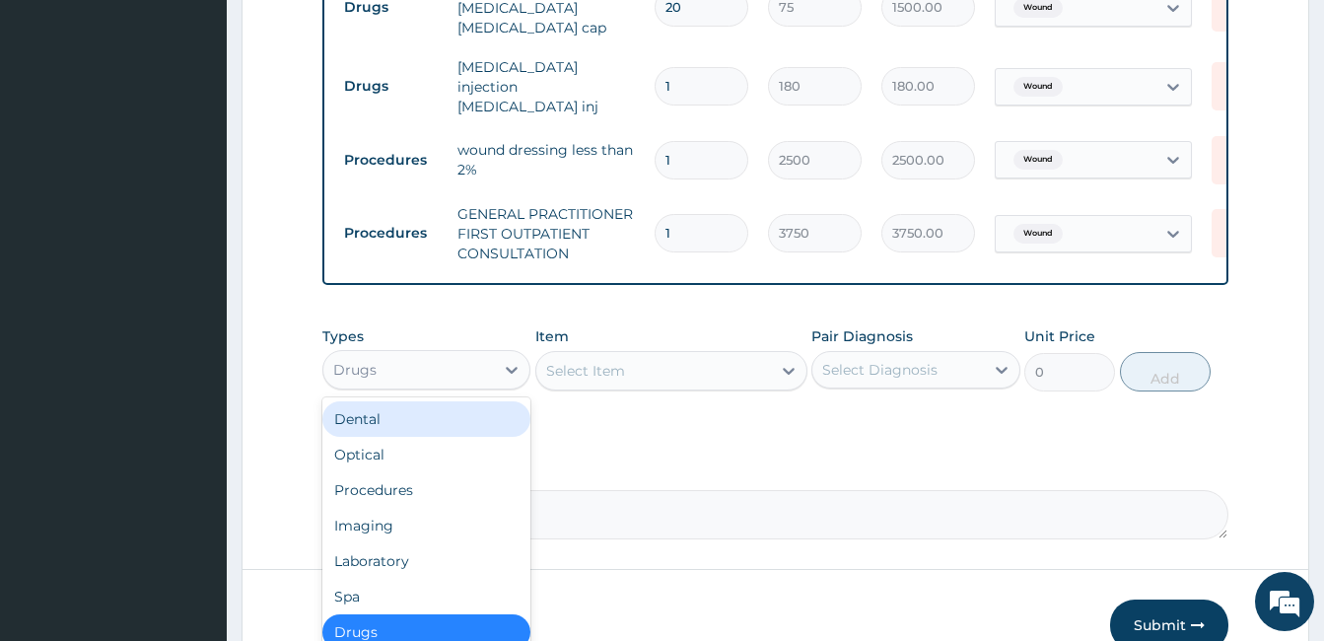
click at [369, 416] on div "Dental" at bounding box center [426, 418] width 208 height 35
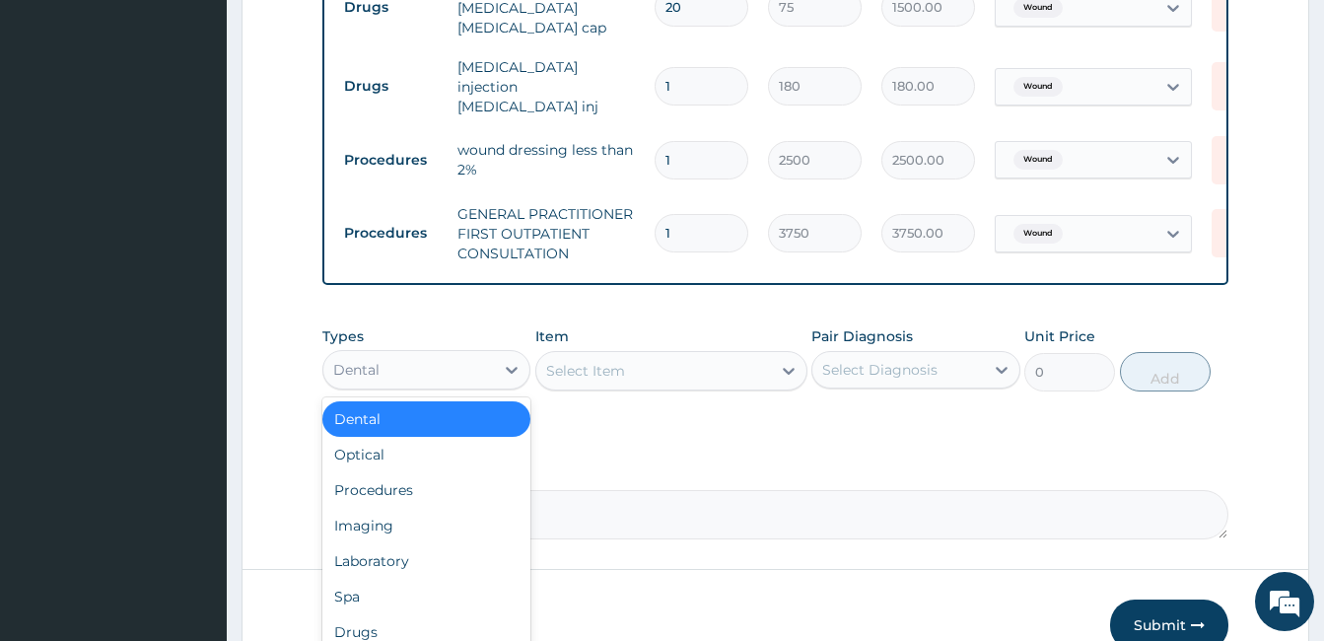
click at [486, 358] on div "Dental" at bounding box center [408, 370] width 171 height 32
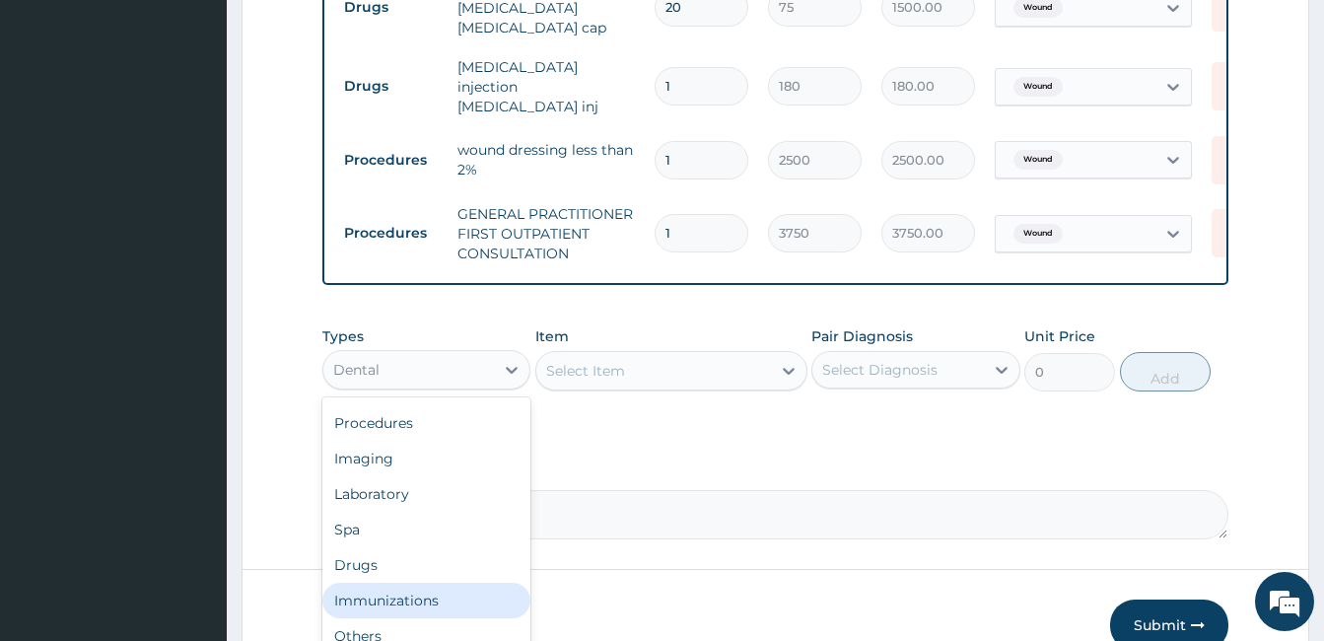
click at [378, 590] on div "Immunizations" at bounding box center [426, 600] width 208 height 35
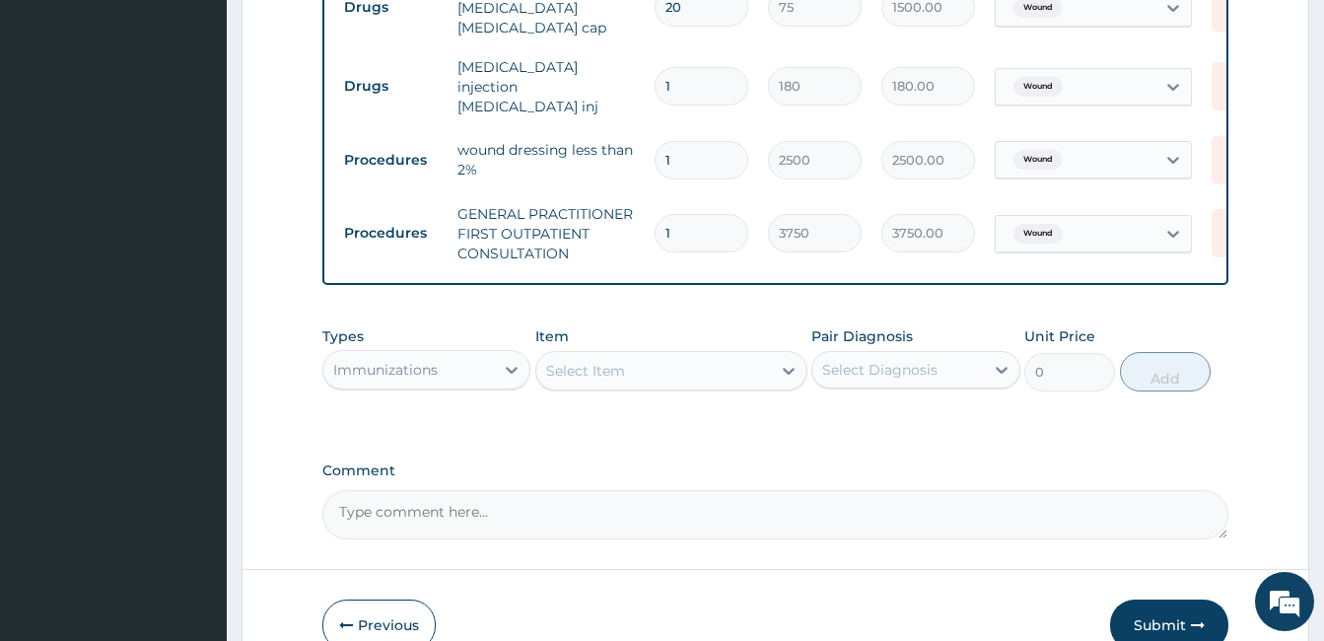
click at [693, 363] on div "Select Item" at bounding box center [653, 371] width 235 height 32
type input "TE"
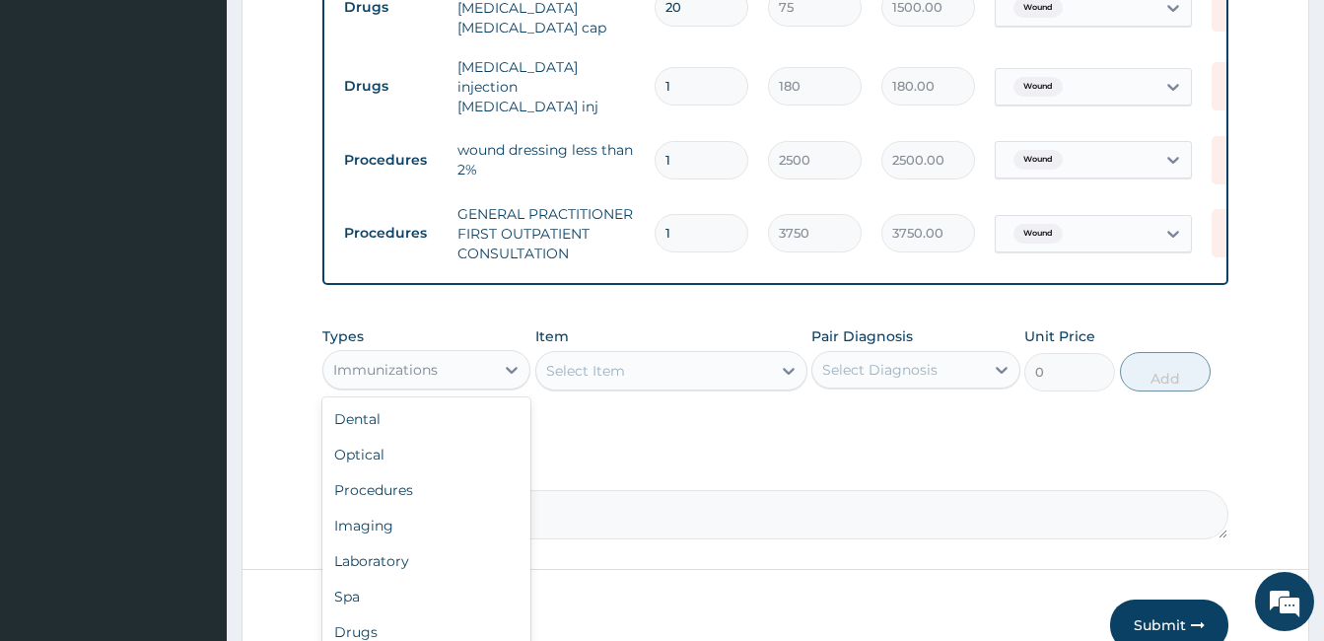
click at [436, 366] on div "Immunizations" at bounding box center [385, 370] width 104 height 20
click at [350, 628] on div "Drugs" at bounding box center [426, 627] width 208 height 35
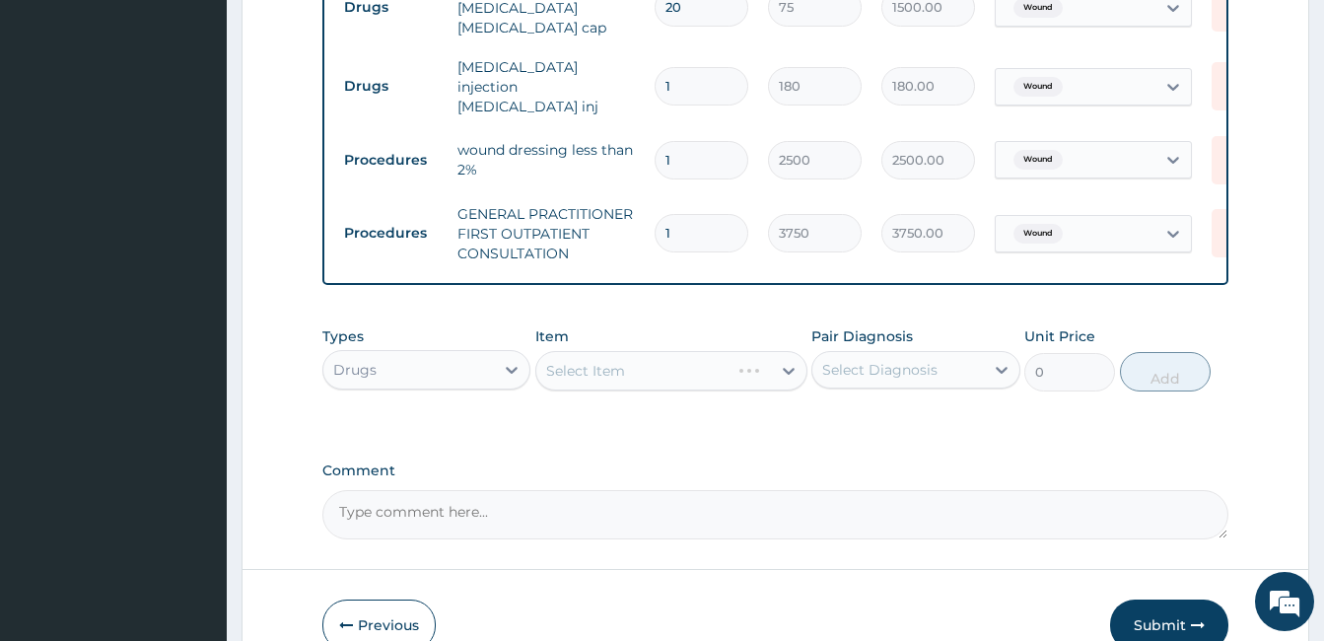
click at [597, 366] on div "Select Item" at bounding box center [671, 370] width 272 height 39
click at [675, 352] on div "Select Item" at bounding box center [671, 370] width 272 height 39
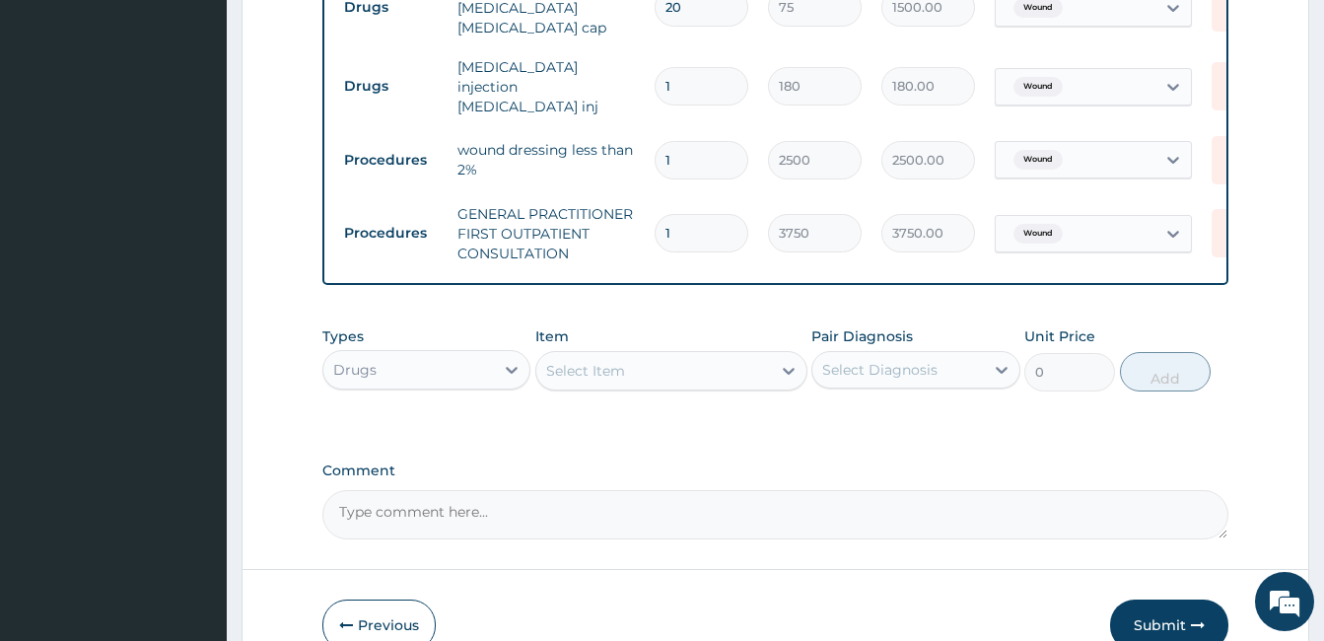
click at [670, 368] on div "Select Item" at bounding box center [653, 371] width 235 height 32
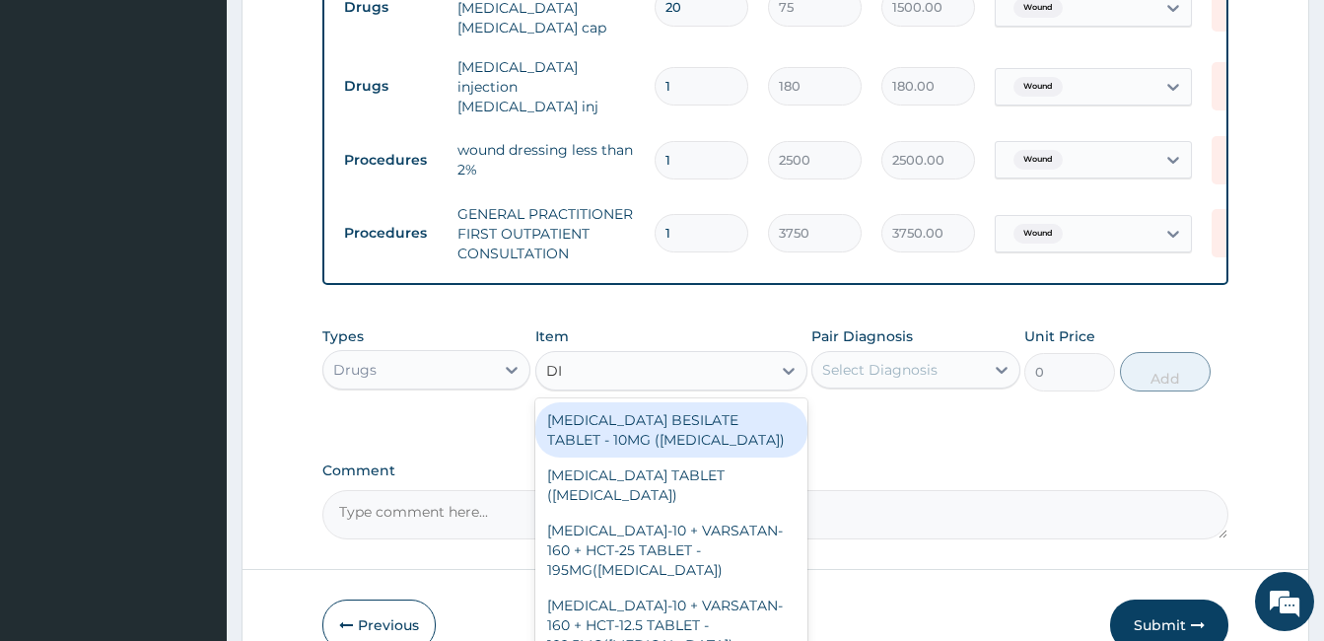
scroll to position [917, 0]
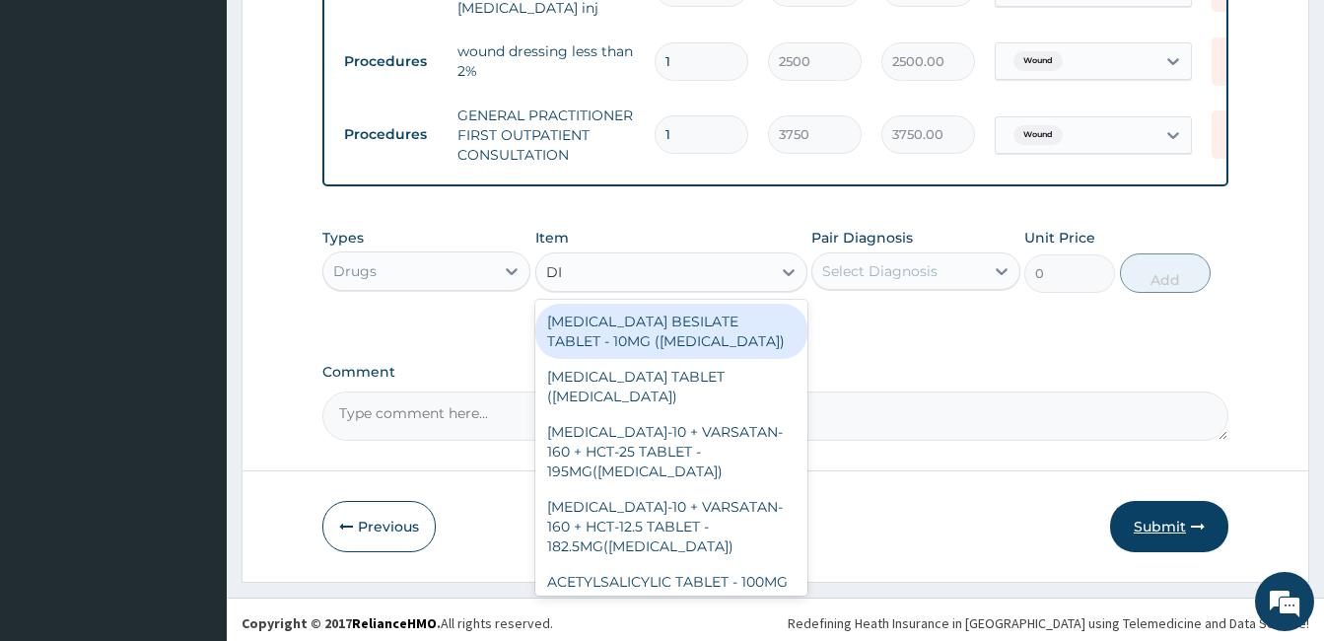
type input "DI"
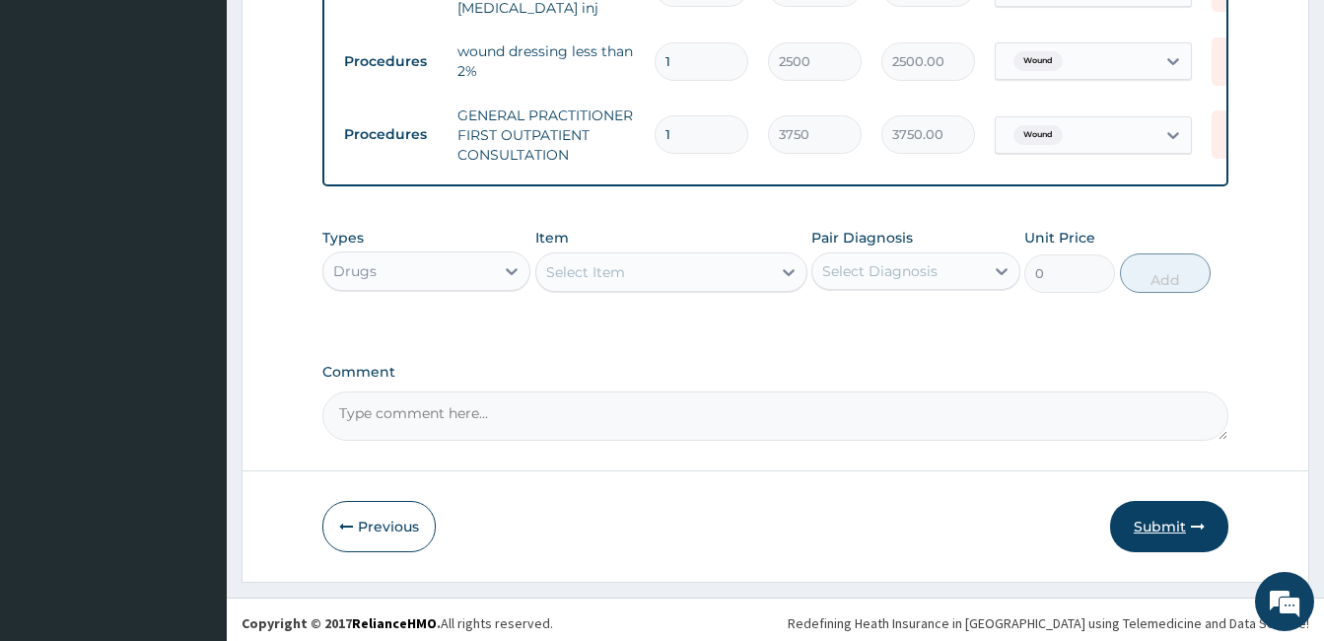
click at [1180, 508] on button "Submit" at bounding box center [1169, 526] width 118 height 51
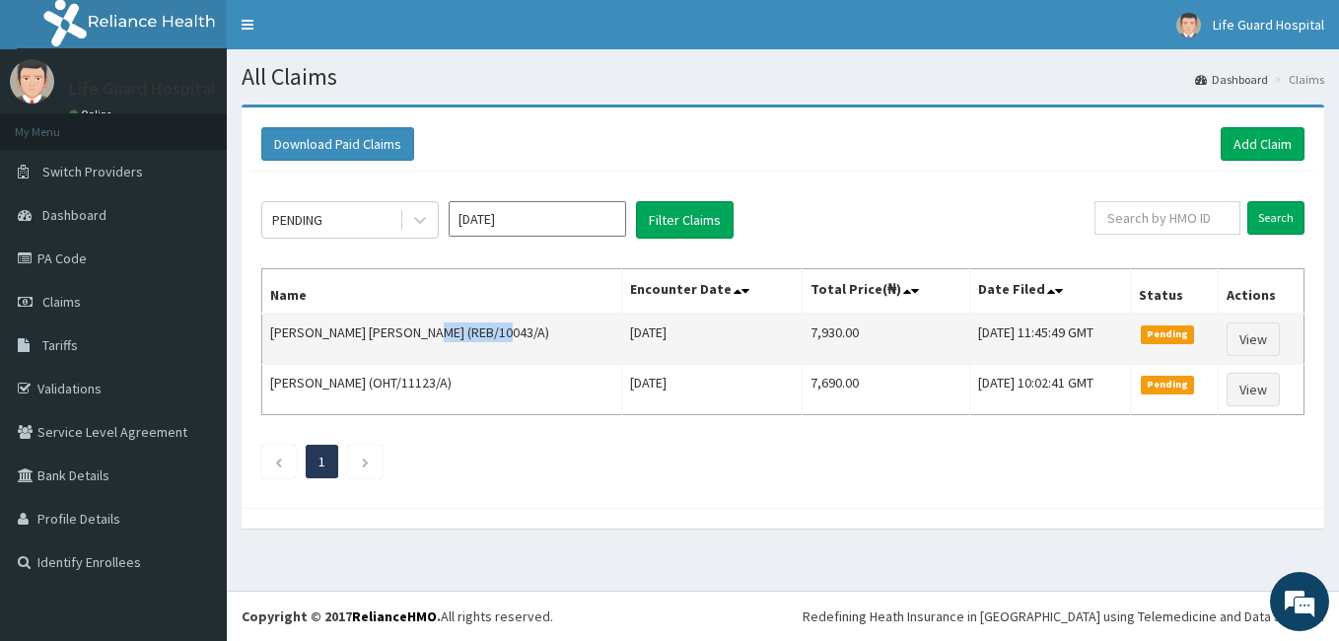
drag, startPoint x: 421, startPoint y: 328, endPoint x: 496, endPoint y: 326, distance: 74.9
click at [496, 326] on td "[PERSON_NAME] [PERSON_NAME] (REB/10043/A)" at bounding box center [442, 338] width 360 height 51
copy td "REB/10043/A"
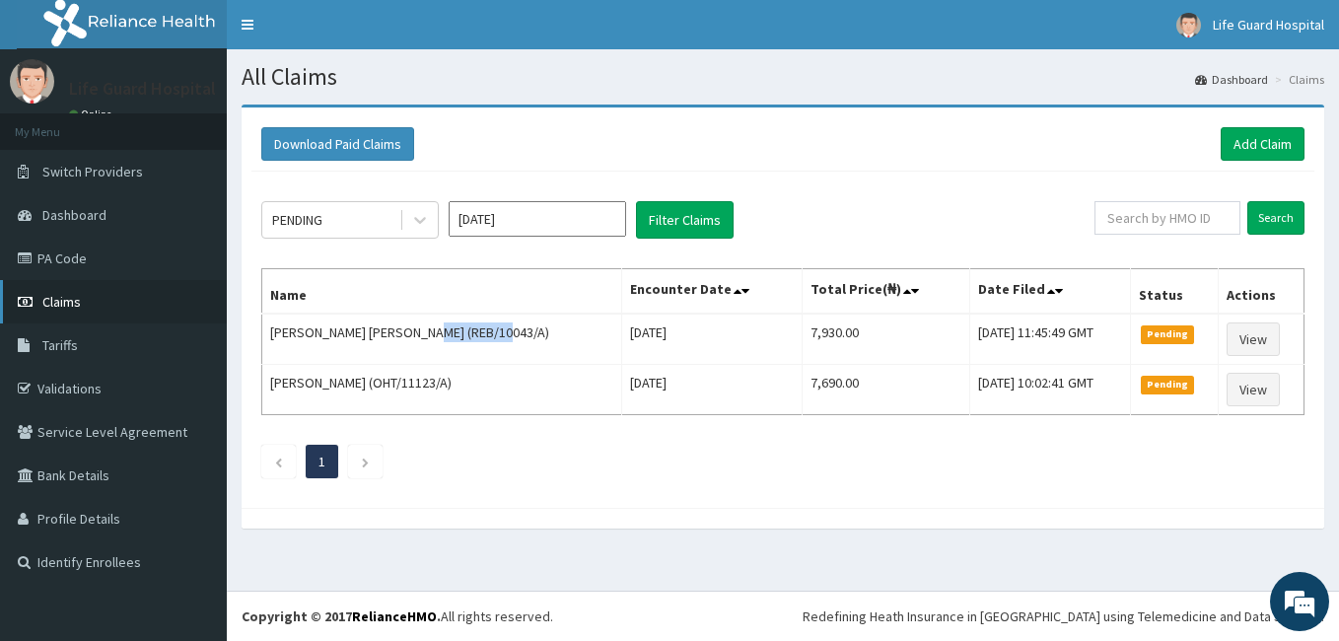
click at [52, 314] on link "Claims" at bounding box center [113, 301] width 227 height 43
click at [1262, 134] on link "Add Claim" at bounding box center [1262, 144] width 84 height 34
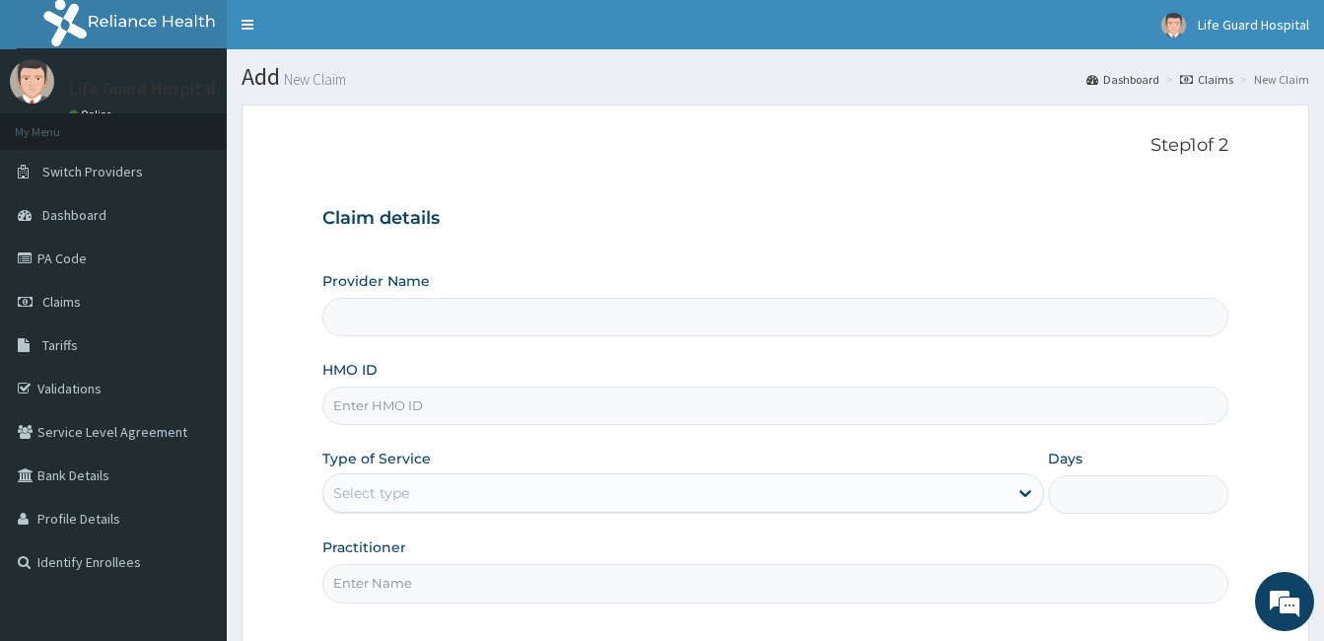
type input "Life Guard Hospital"
click at [468, 397] on input "HMO ID" at bounding box center [775, 405] width 906 height 38
paste input "REB/10043/A"
type input "REB/10043/A"
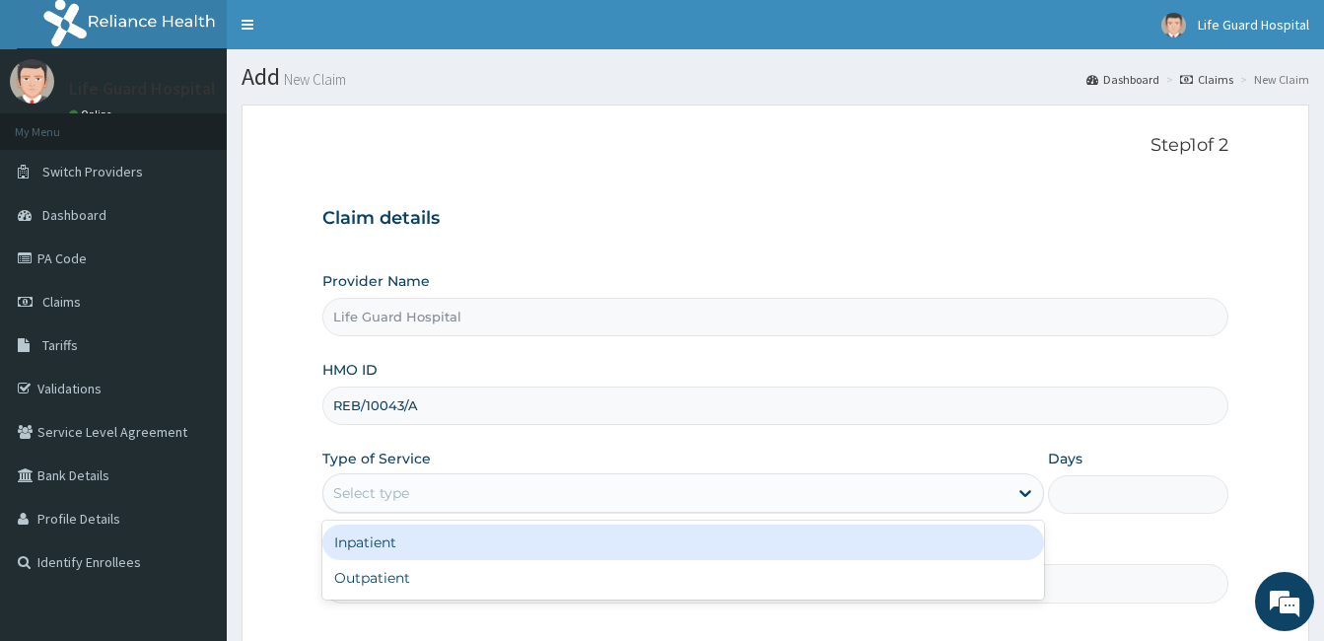
click at [404, 482] on div "Select type" at bounding box center [665, 493] width 684 height 32
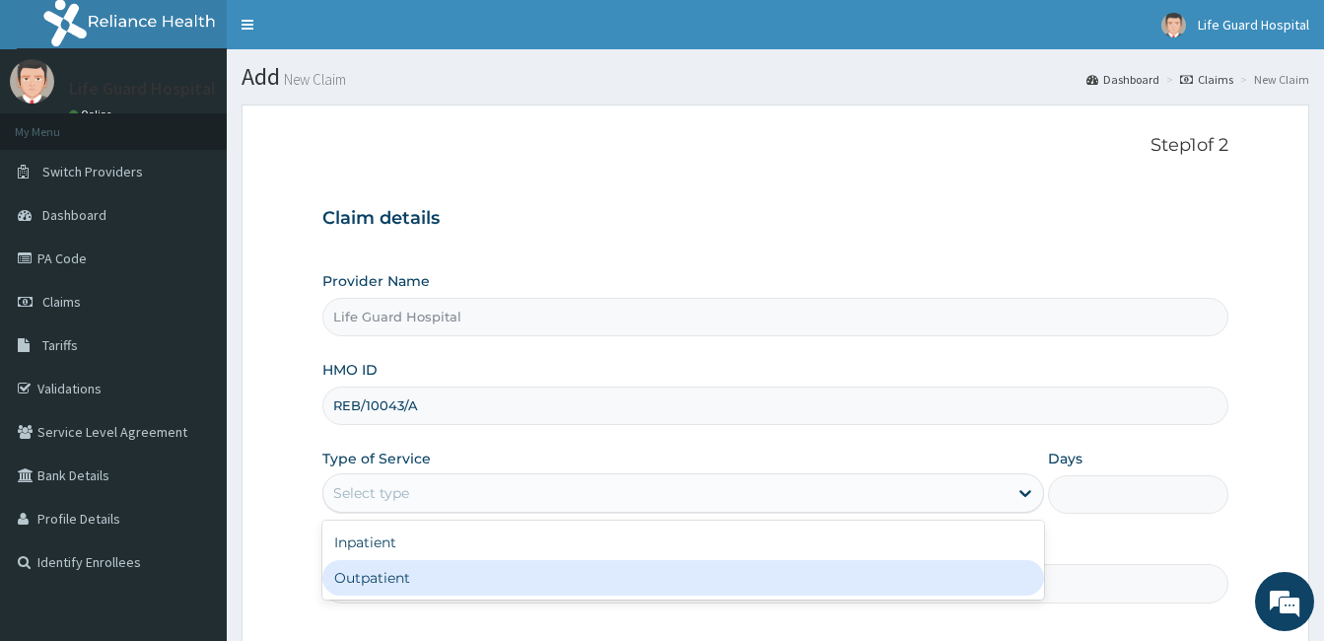
click at [372, 571] on div "Outpatient" at bounding box center [683, 577] width 722 height 35
type input "1"
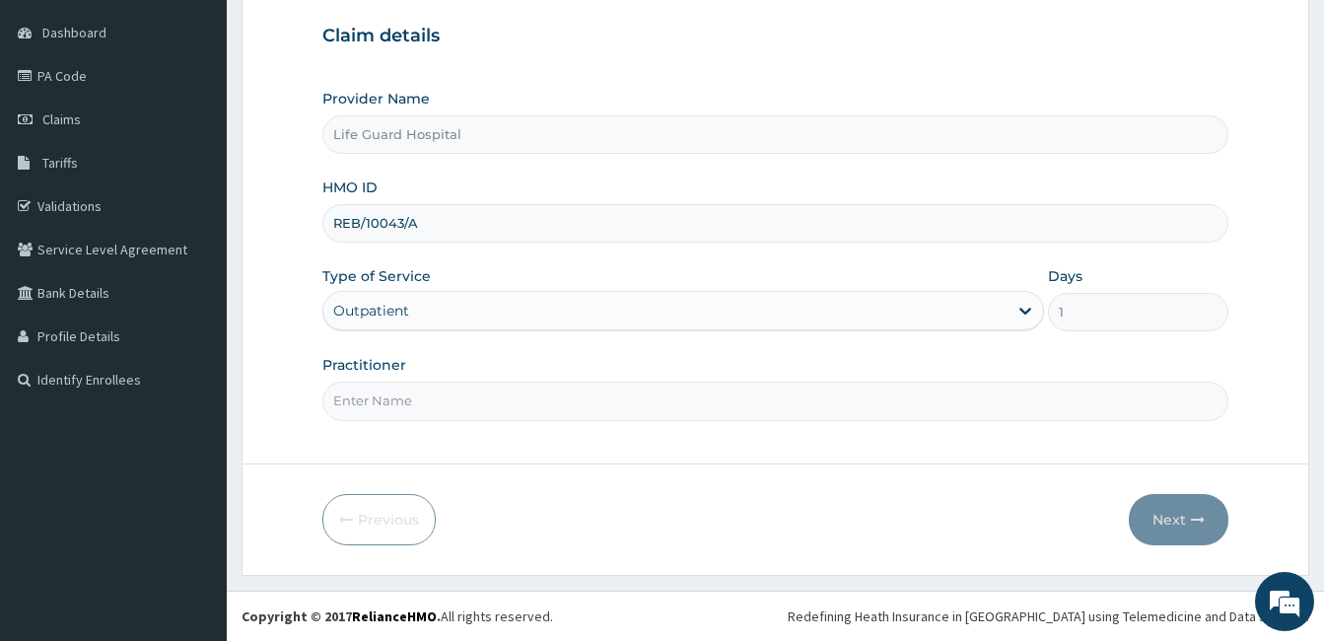
click at [464, 392] on input "Practitioner" at bounding box center [775, 400] width 906 height 38
type input "DOCTOR [PERSON_NAME]"
click at [1211, 529] on button "Next" at bounding box center [1179, 519] width 100 height 51
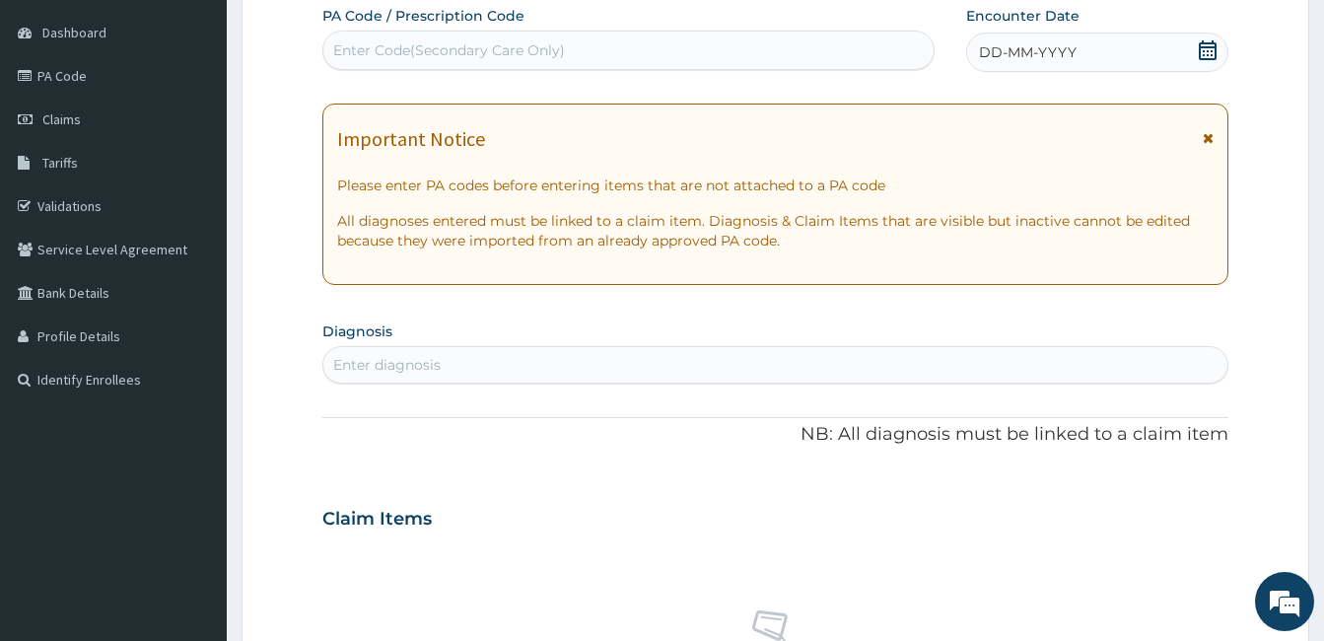
click at [1057, 54] on span "DD-MM-YYYY" at bounding box center [1028, 52] width 98 height 20
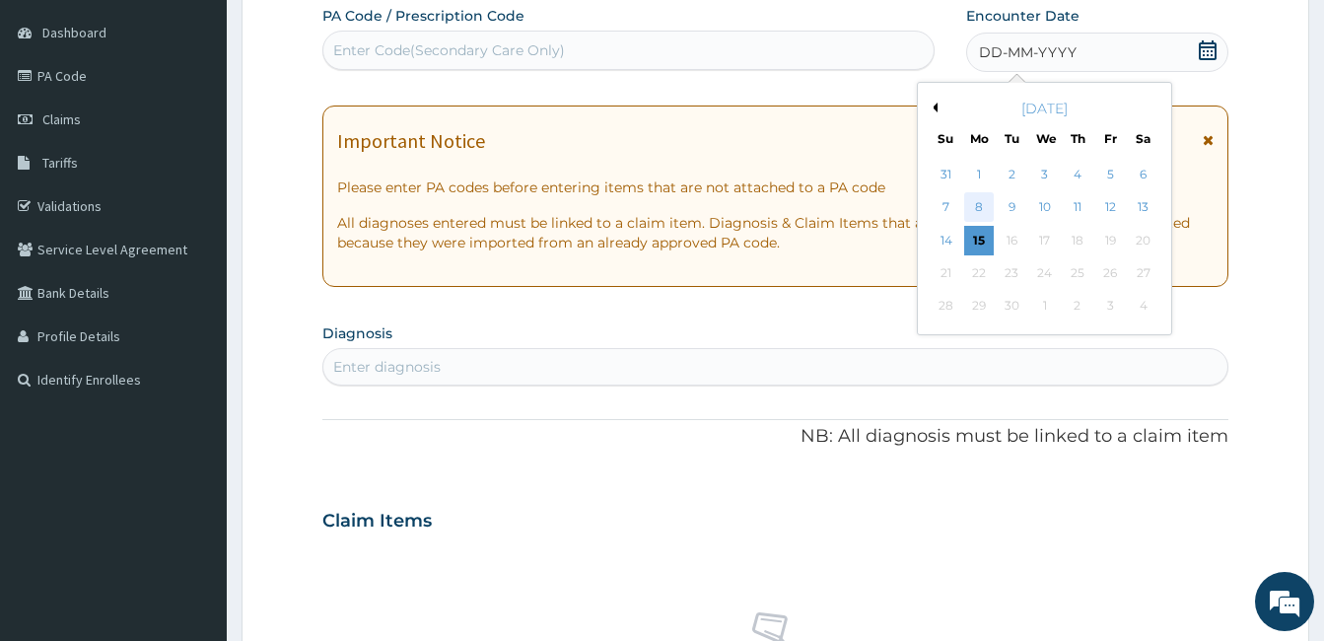
click at [984, 209] on div "8" at bounding box center [979, 208] width 30 height 30
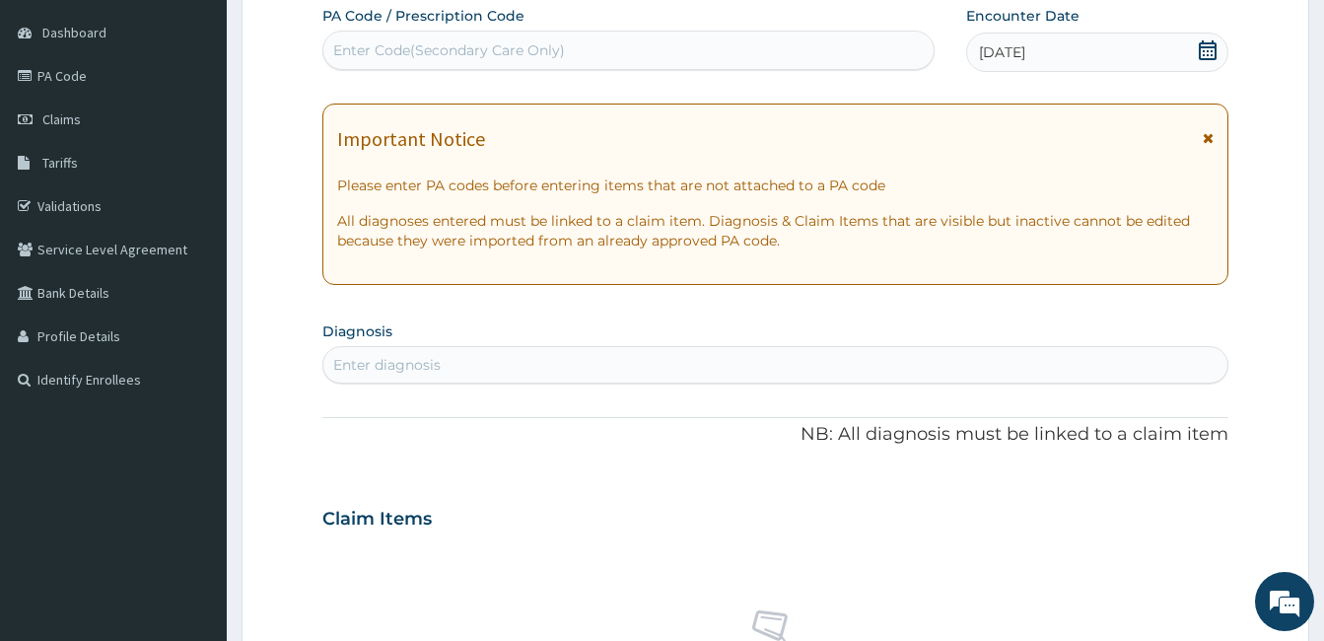
click at [611, 357] on div "Enter diagnosis" at bounding box center [775, 365] width 904 height 32
type input "MYALG"
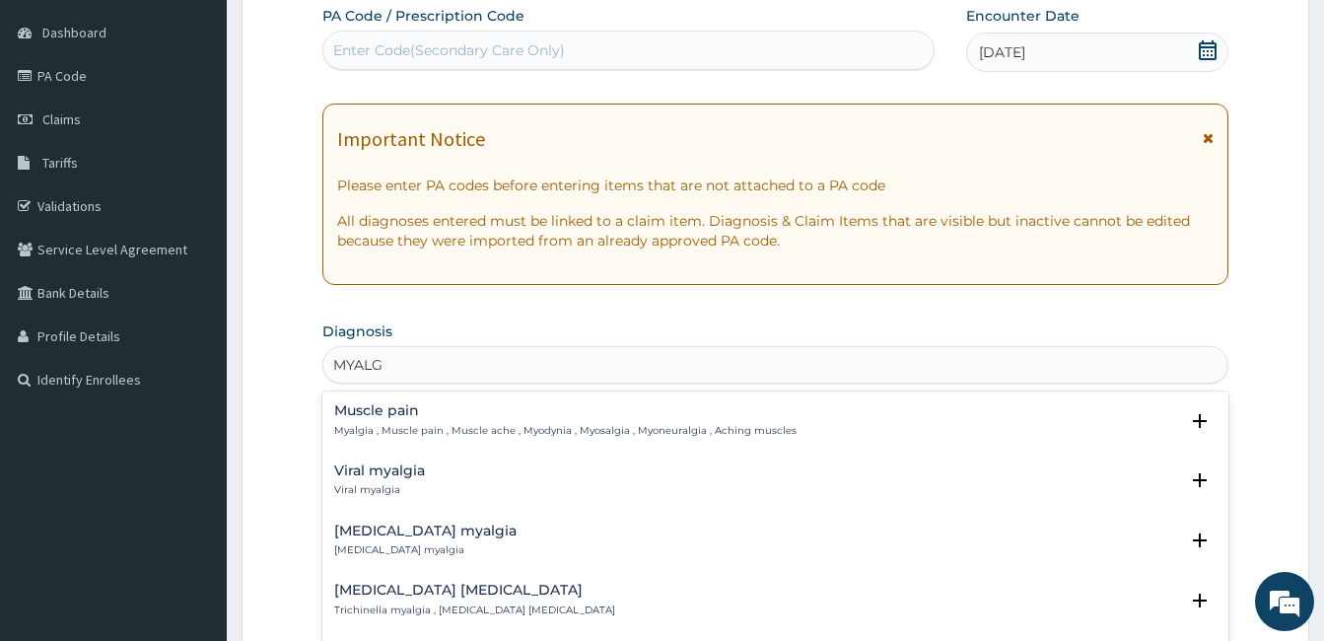
click at [424, 413] on h4 "Muscle pain" at bounding box center [565, 410] width 462 height 15
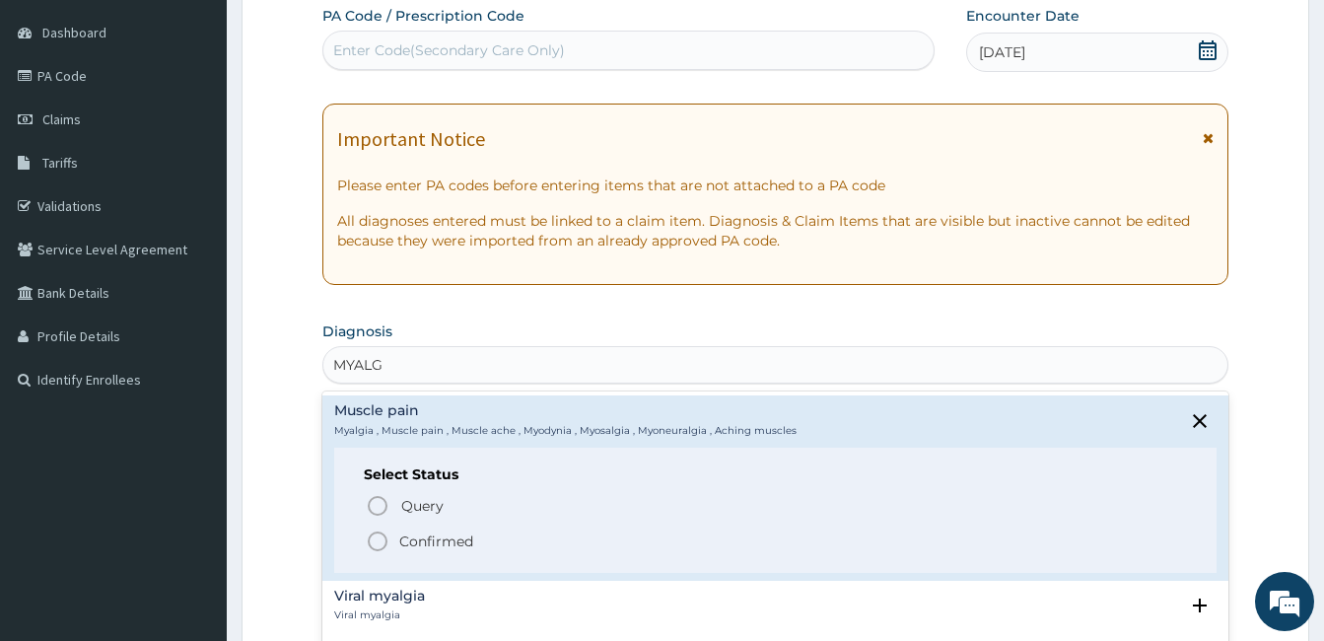
click at [396, 539] on span "Confirmed" at bounding box center [776, 541] width 821 height 24
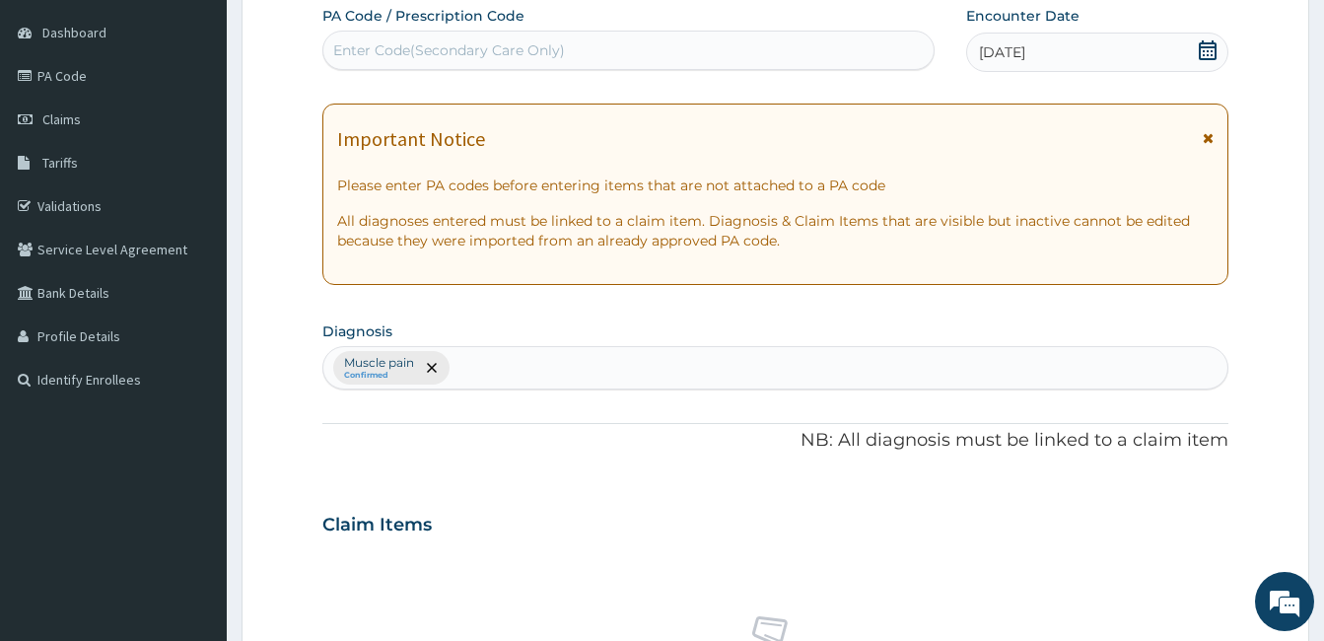
scroll to position [742, 0]
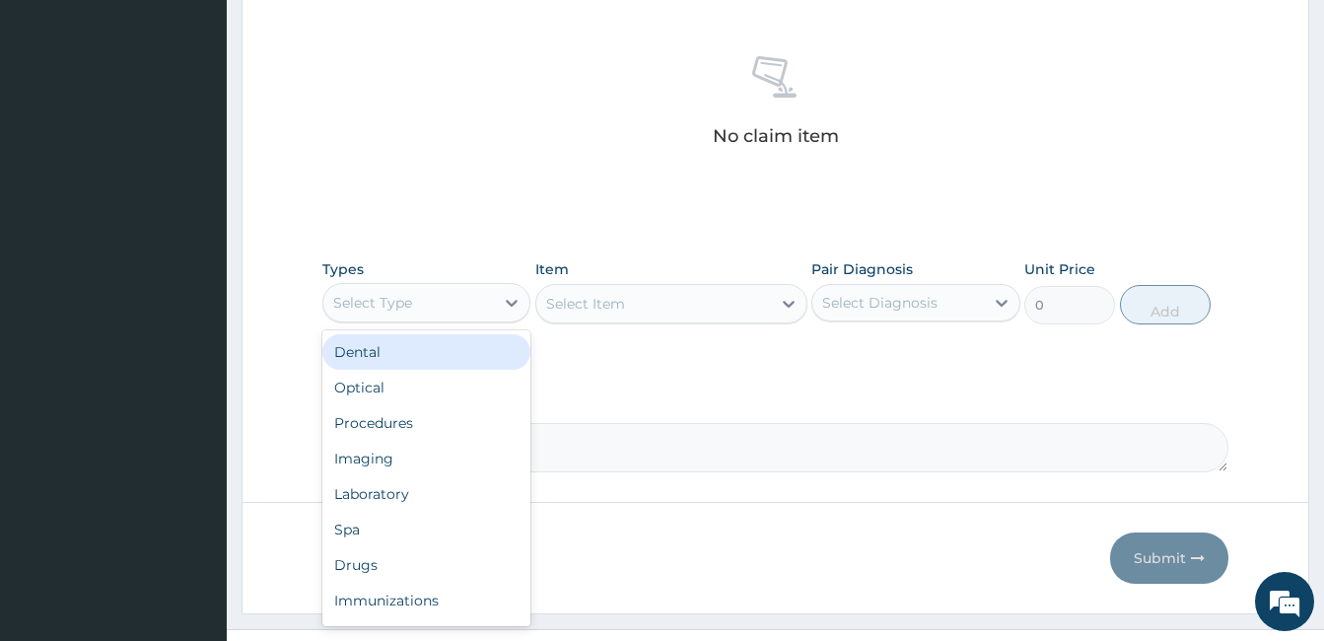
click at [381, 291] on div "Select Type" at bounding box center [408, 303] width 171 height 32
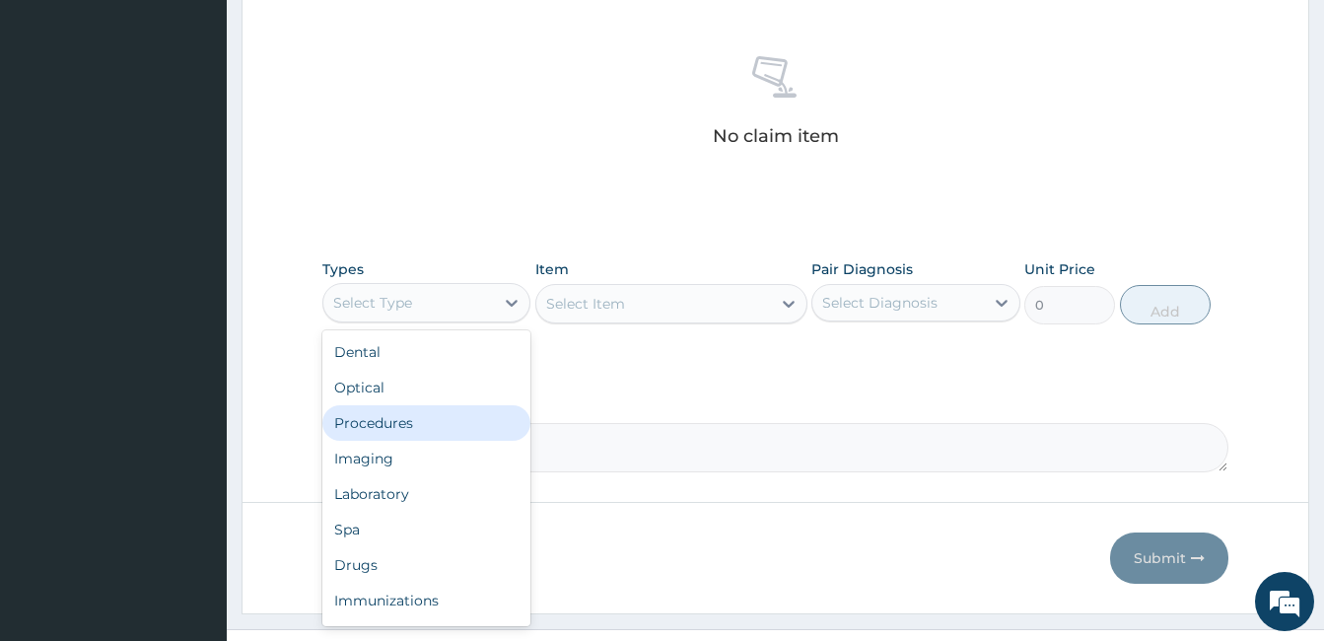
click at [398, 420] on div "Procedures" at bounding box center [426, 422] width 208 height 35
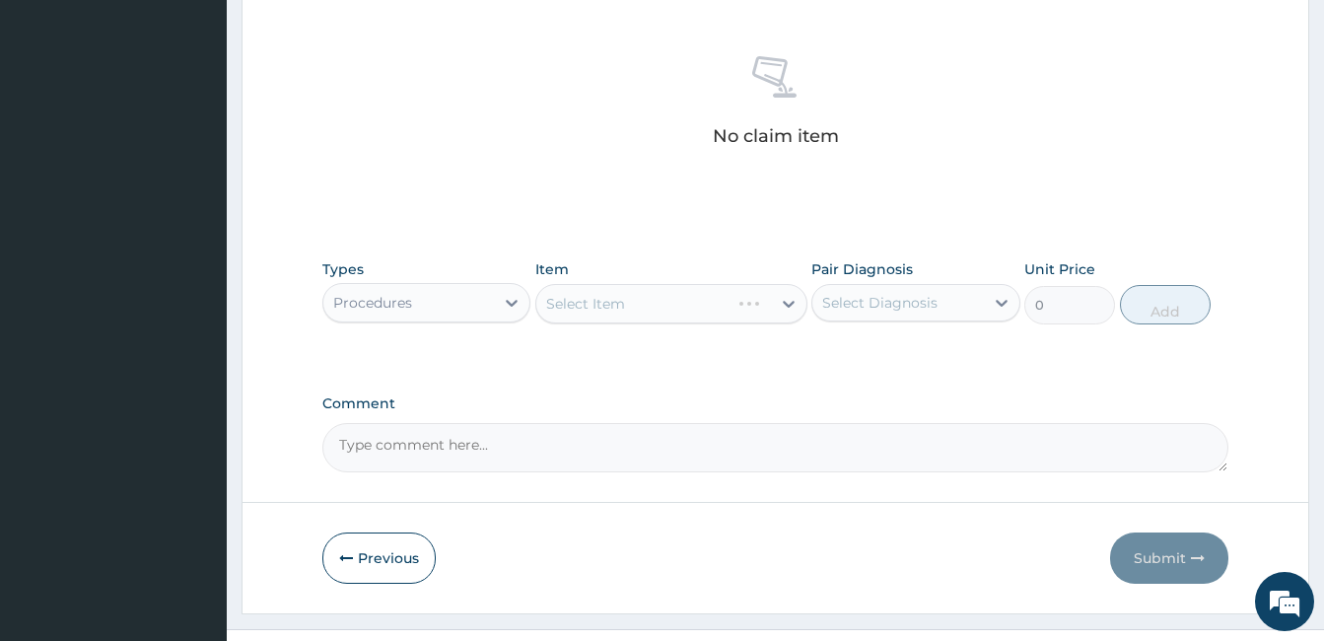
click at [463, 273] on div "Types Procedures" at bounding box center [426, 291] width 208 height 65
click at [446, 297] on div "Procedures" at bounding box center [408, 303] width 171 height 32
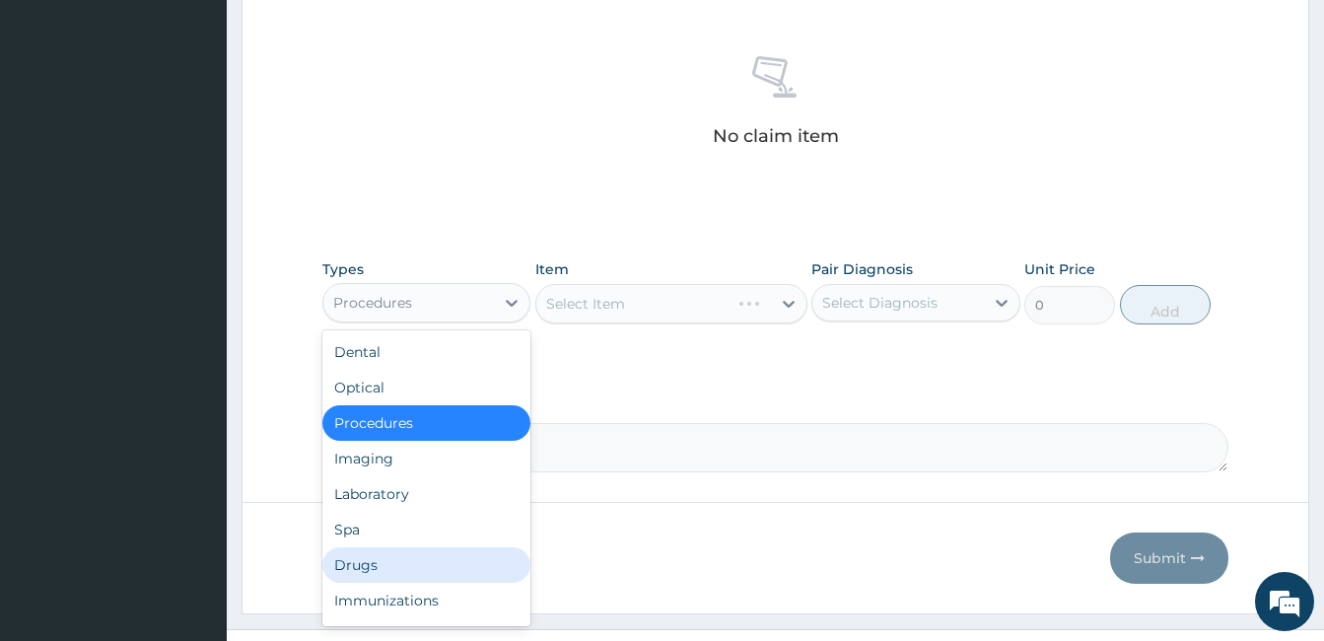
click at [361, 570] on div "Drugs" at bounding box center [426, 564] width 208 height 35
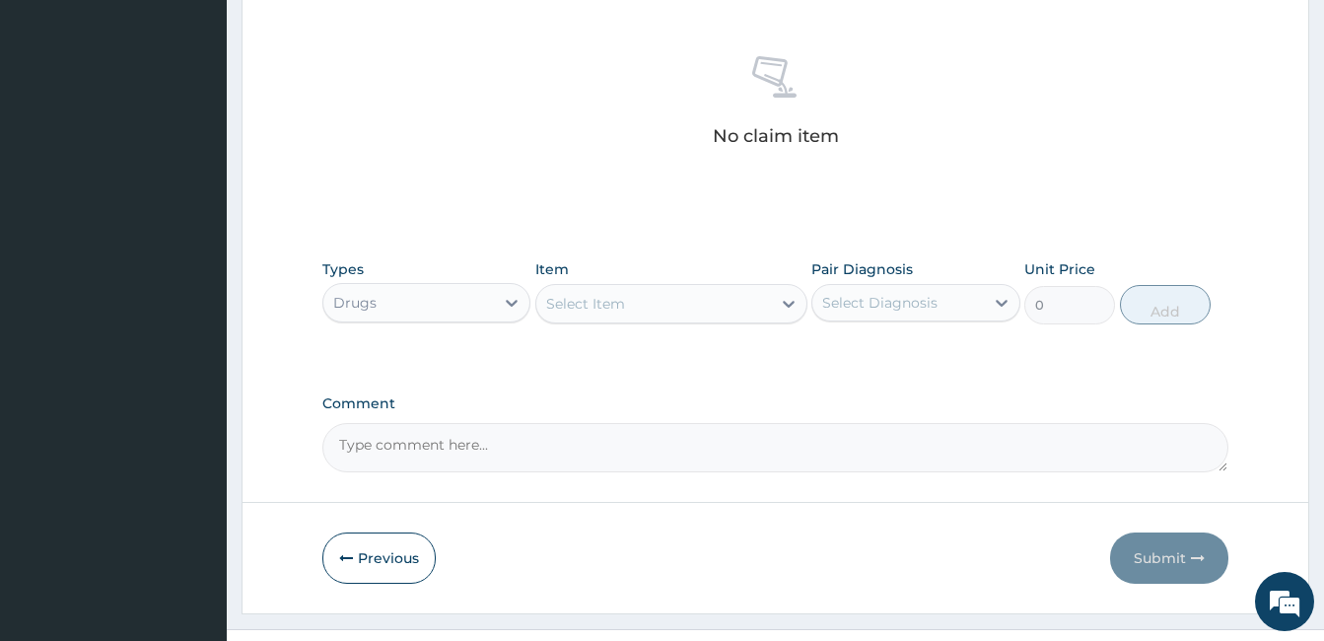
click at [731, 304] on div "Select Item" at bounding box center [653, 304] width 235 height 32
type input "DICLO"
click at [420, 309] on div "Drugs" at bounding box center [408, 303] width 171 height 32
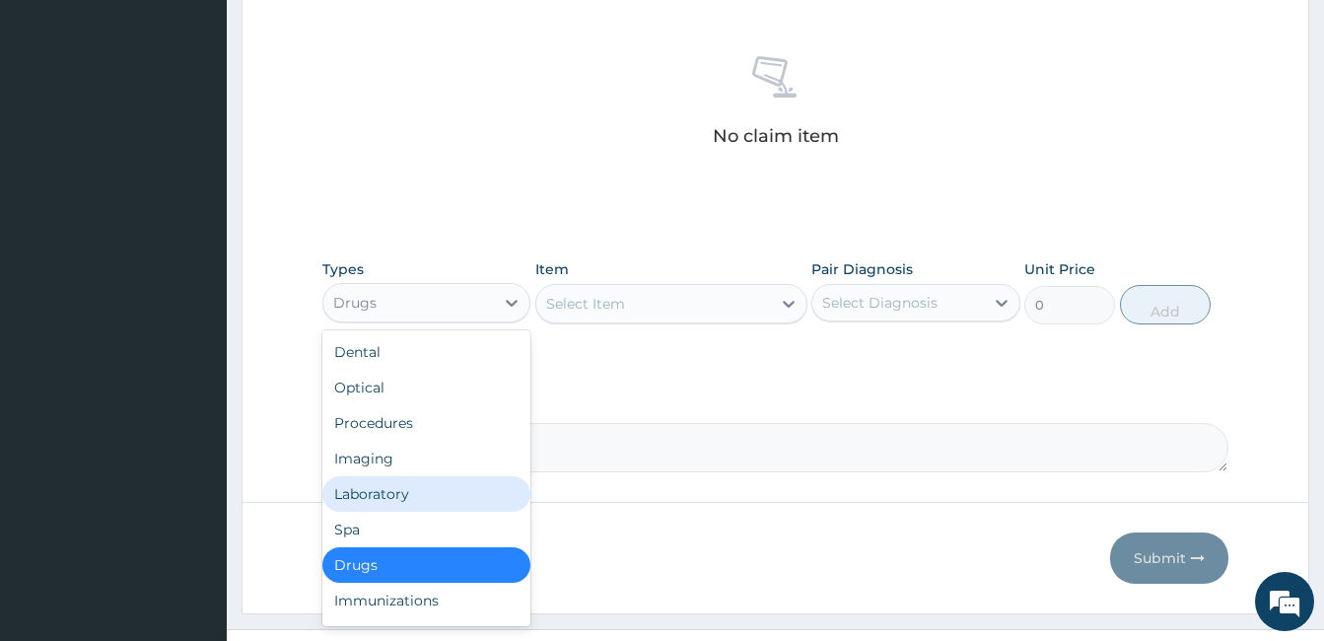
click at [368, 503] on div "Laboratory" at bounding box center [426, 493] width 208 height 35
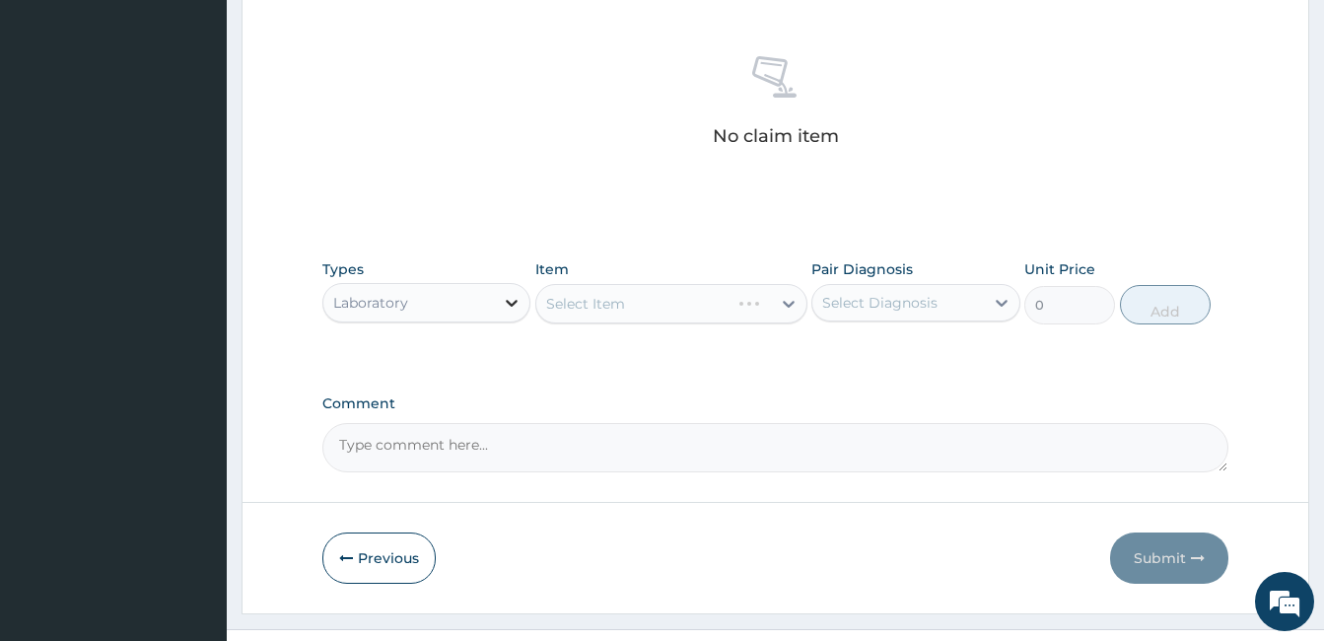
click at [499, 300] on div at bounding box center [511, 302] width 35 height 35
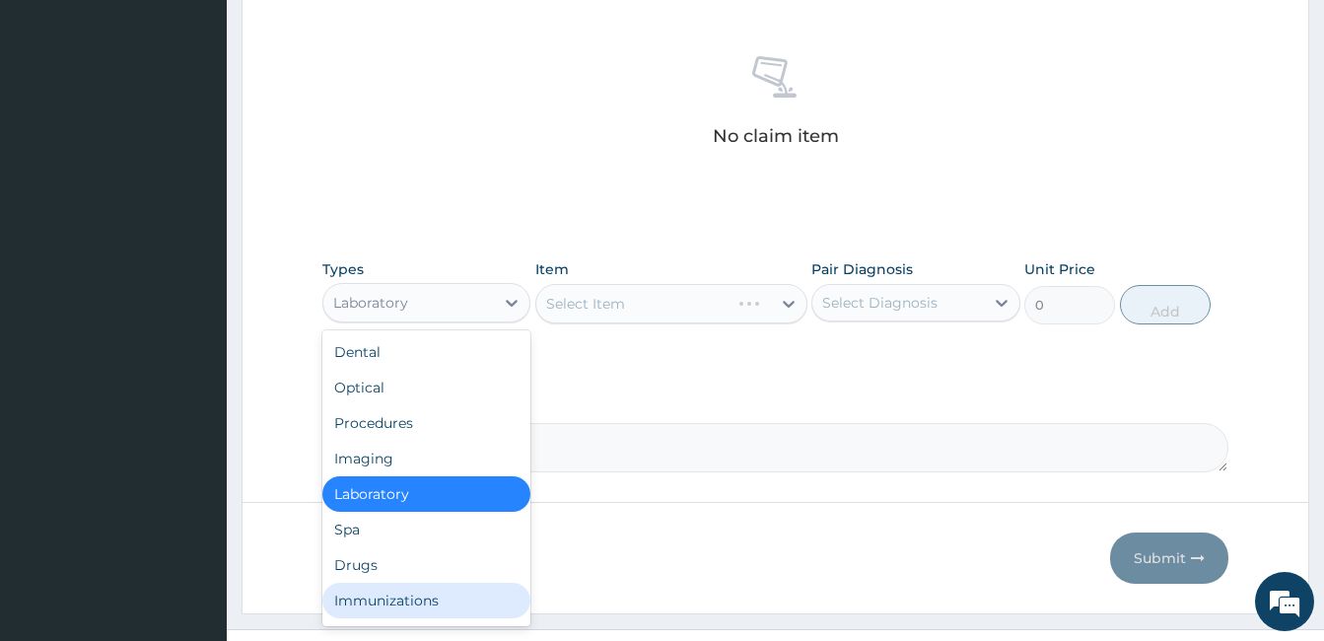
click at [374, 583] on div "Immunizations" at bounding box center [426, 600] width 208 height 35
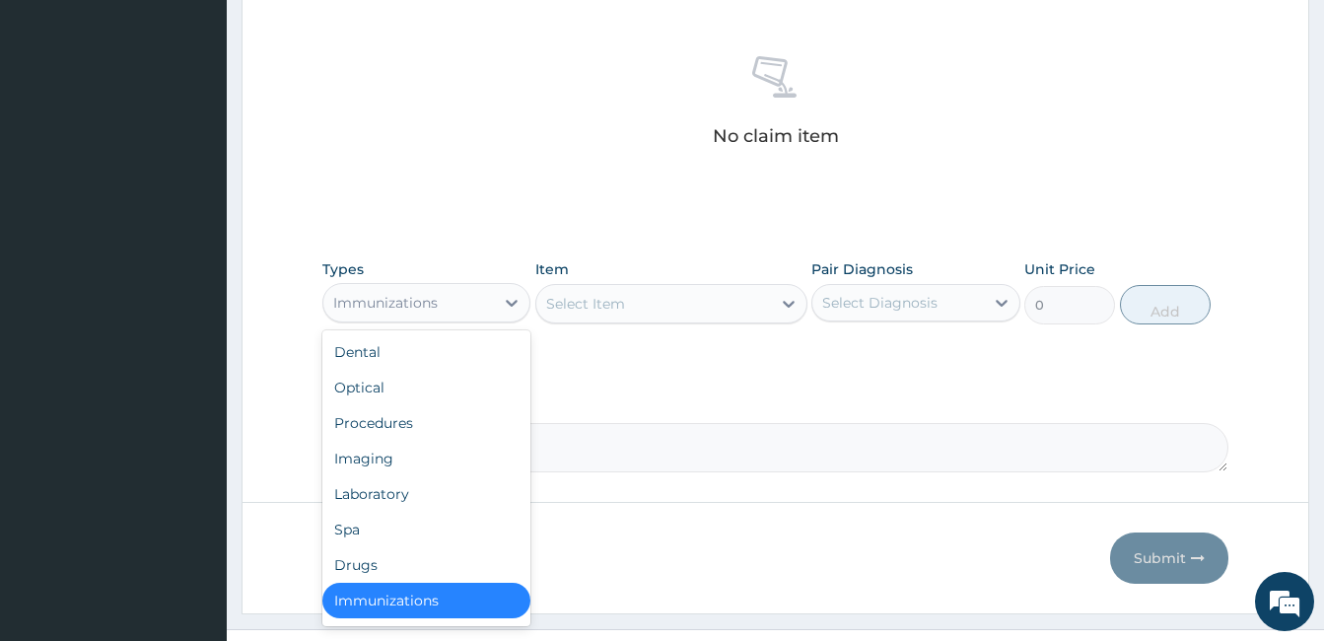
click at [434, 315] on div "Immunizations" at bounding box center [408, 303] width 171 height 32
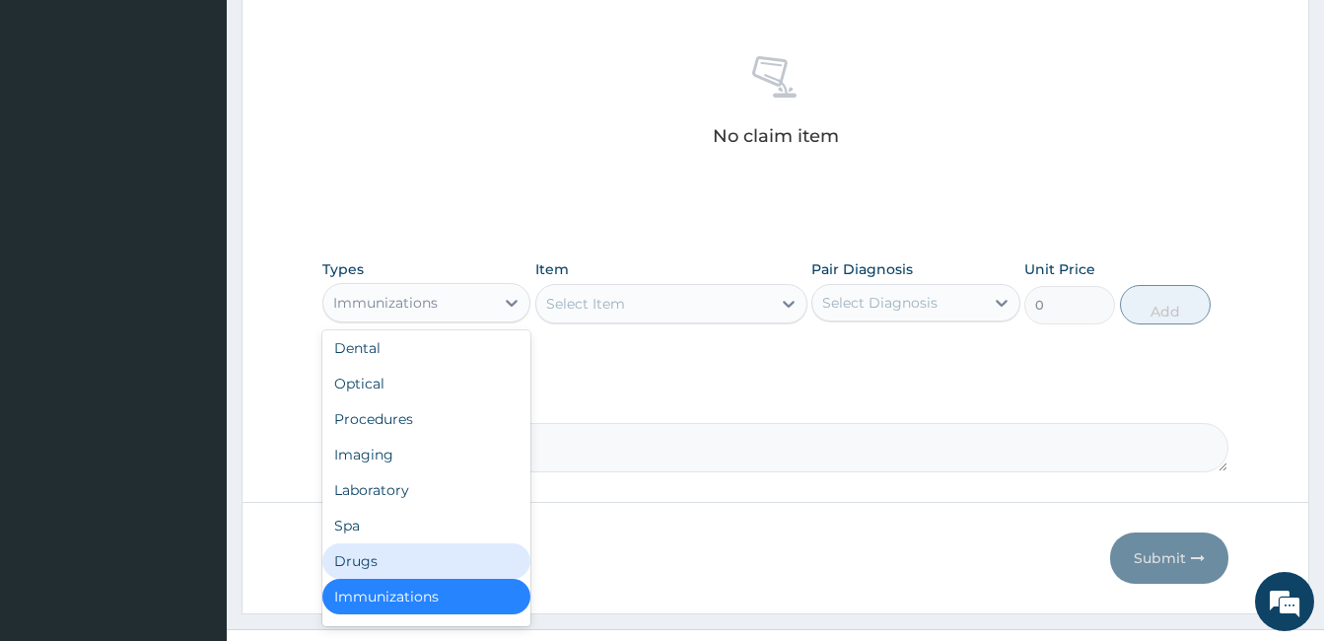
click at [385, 562] on div "Drugs" at bounding box center [426, 560] width 208 height 35
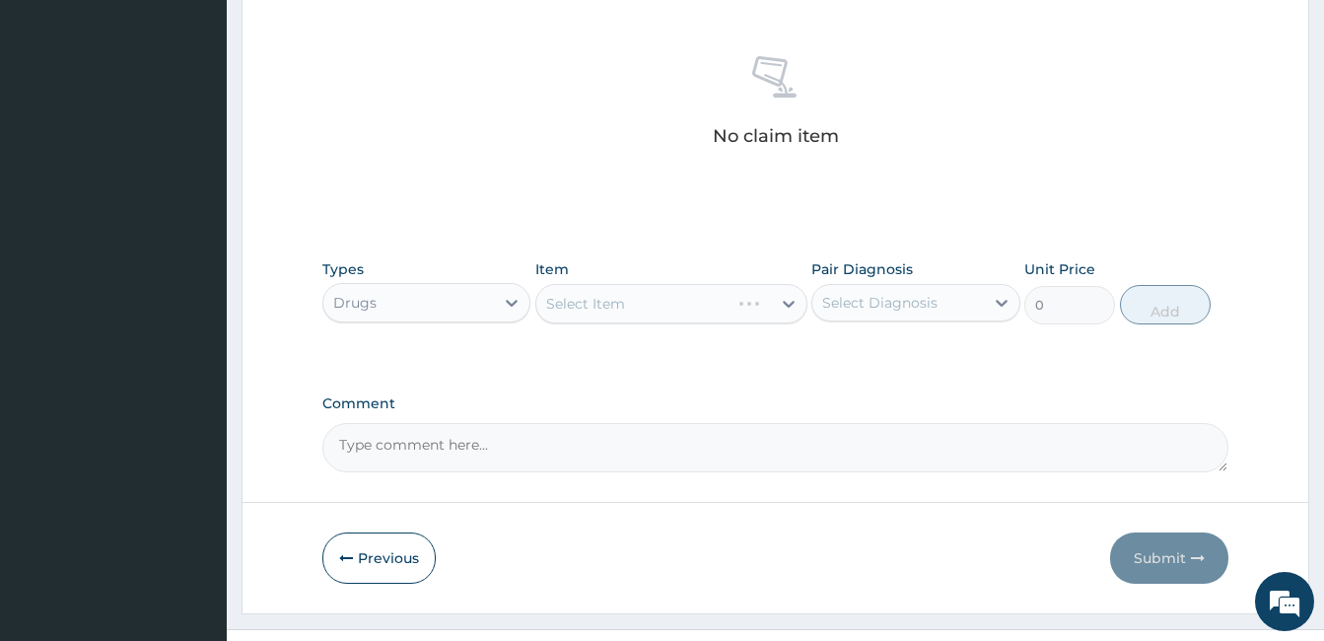
click at [700, 292] on div "Select Item" at bounding box center [671, 303] width 272 height 39
click at [619, 302] on div "Select Item" at bounding box center [585, 304] width 79 height 20
type input "D"
type input "PARAC"
